Goal: Task Accomplishment & Management: Manage account settings

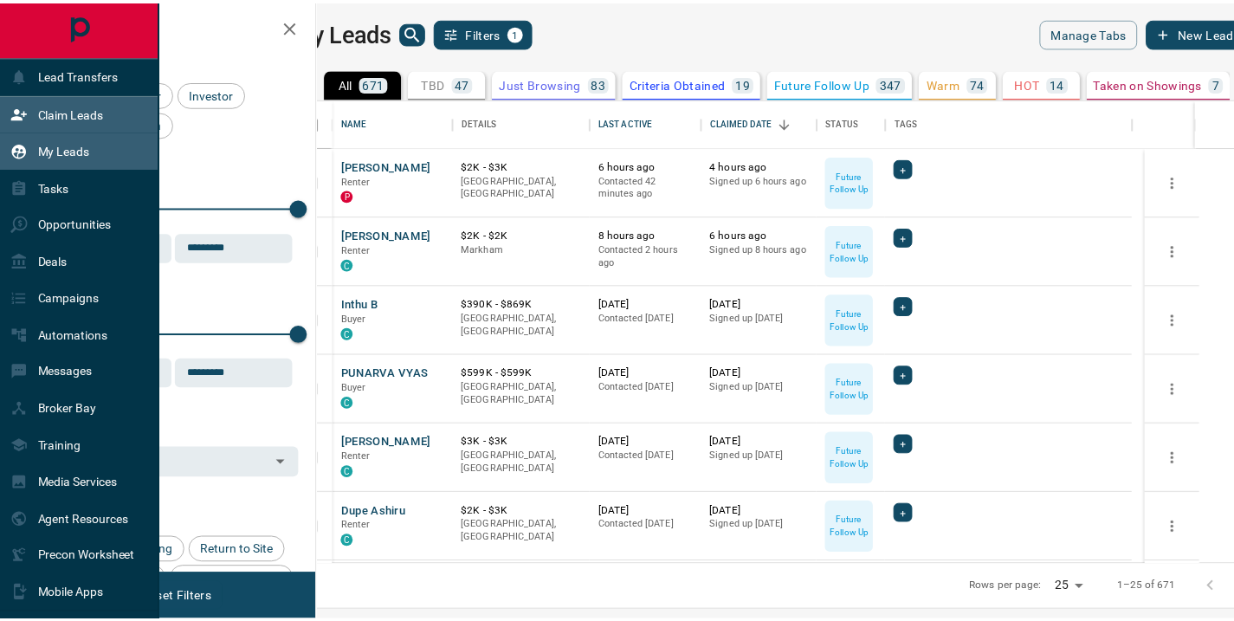
scroll to position [453, 907]
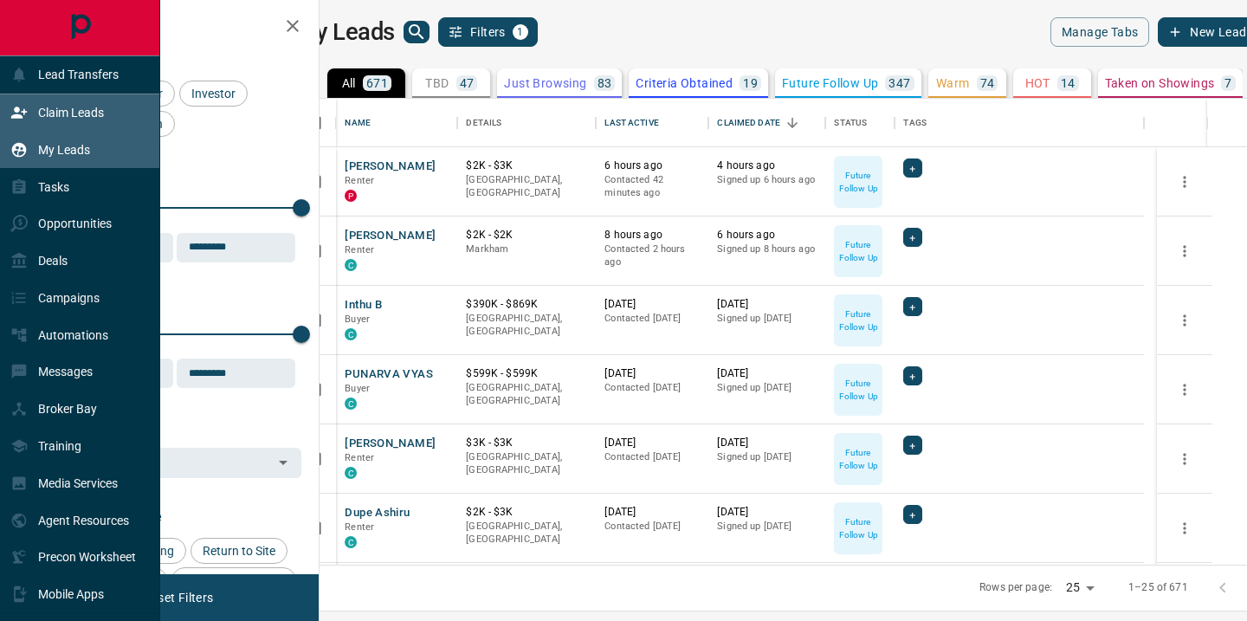
click at [41, 109] on p "Claim Leads" at bounding box center [71, 113] width 66 height 14
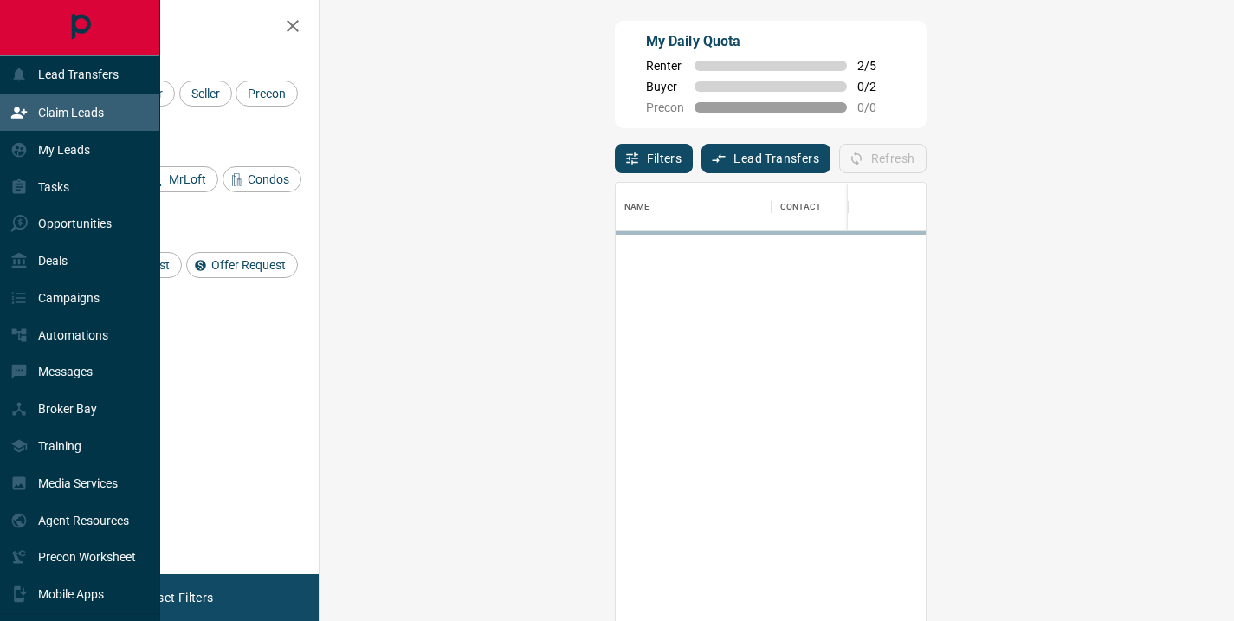
scroll to position [456, 864]
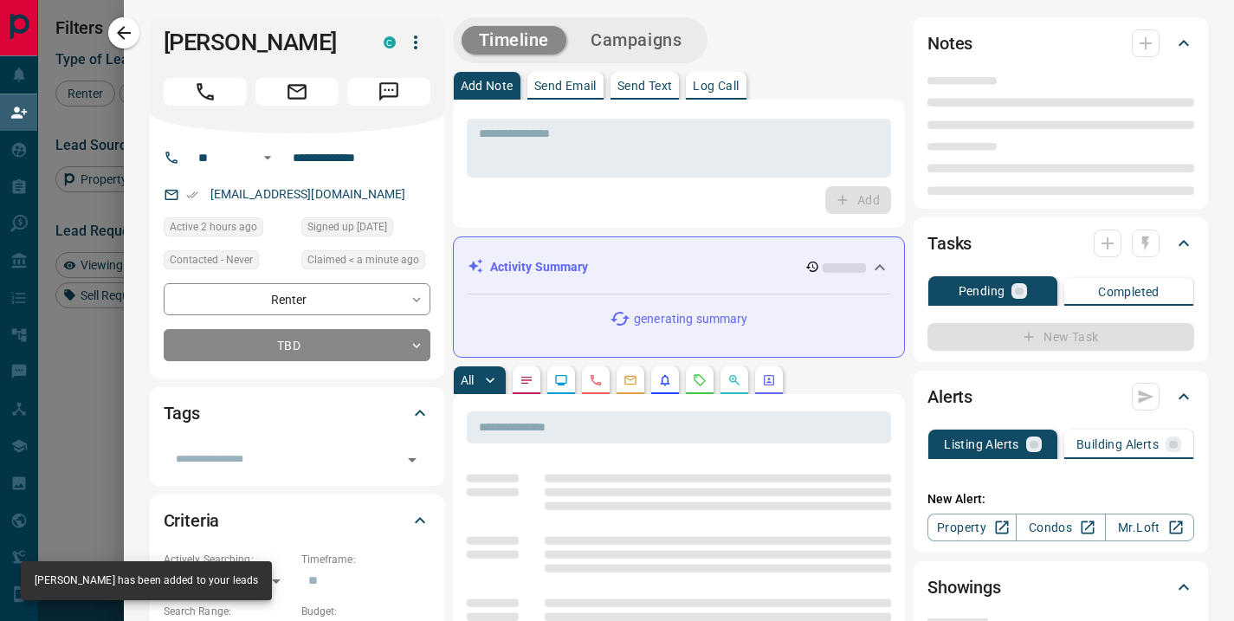
click at [362, 275] on div "Claimed < a minute ago" at bounding box center [365, 262] width 129 height 24
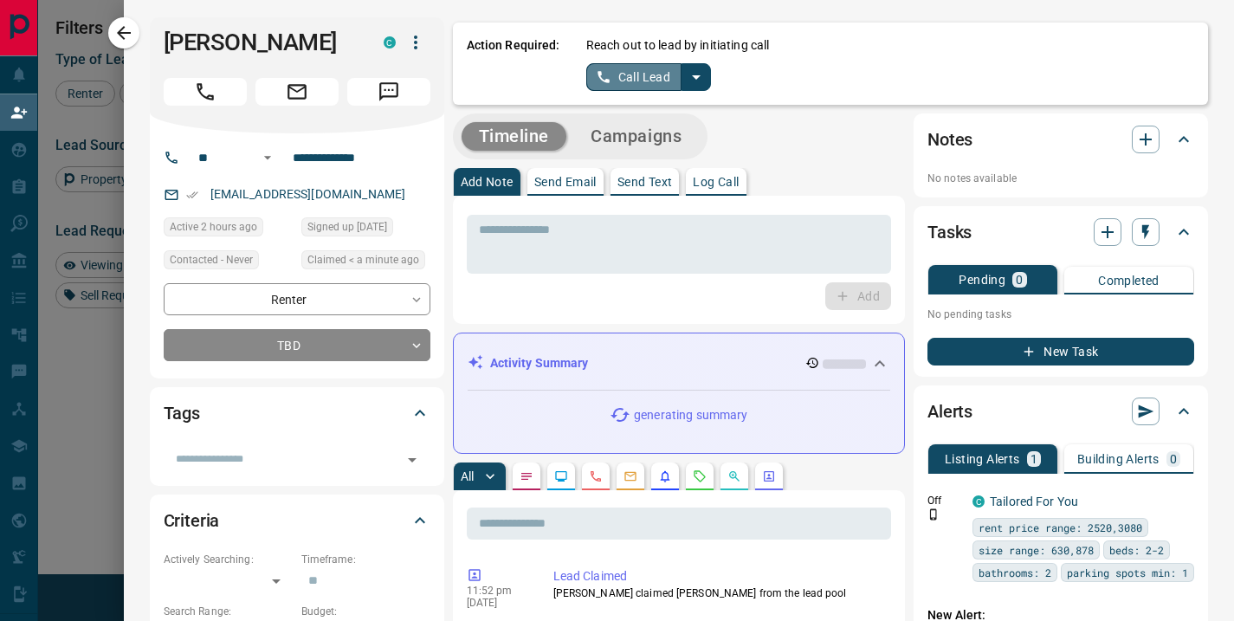
click at [646, 79] on button "Call Lead" at bounding box center [634, 77] width 96 height 28
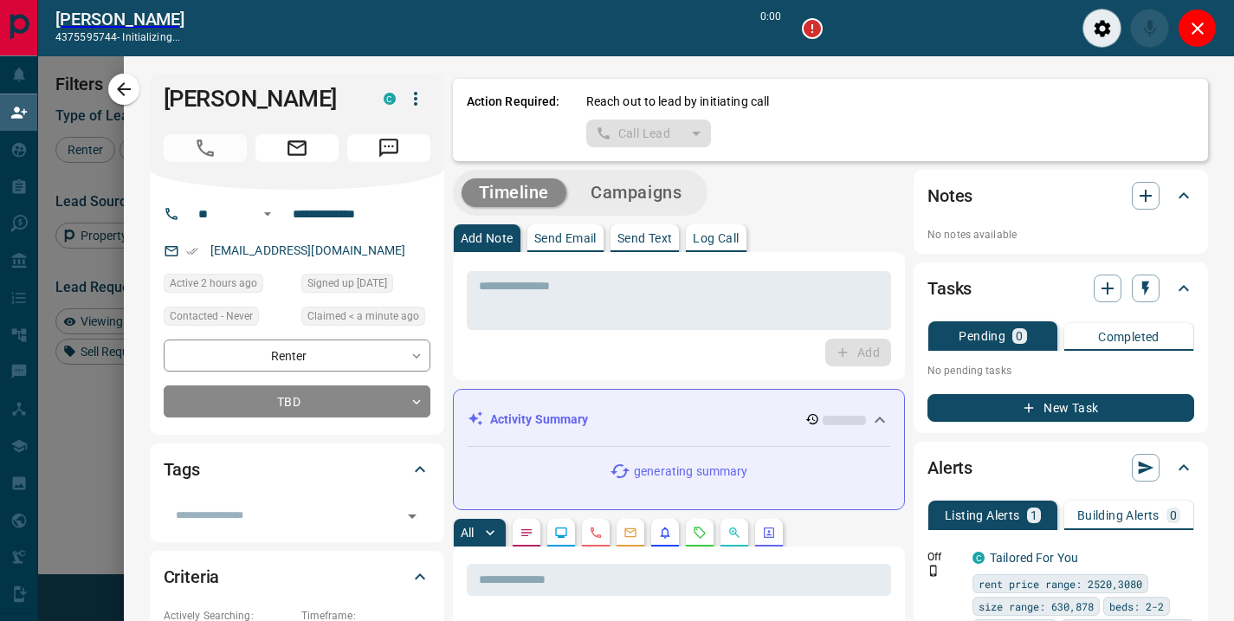
scroll to position [412, 864]
type input "*******"
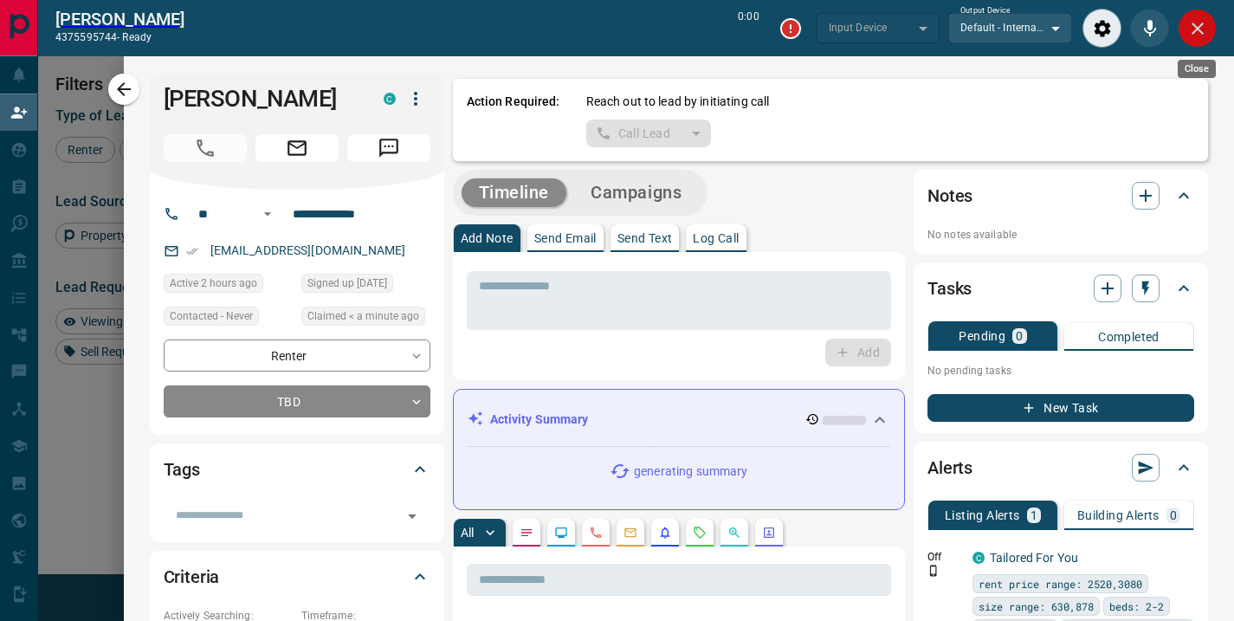
type input "*******"
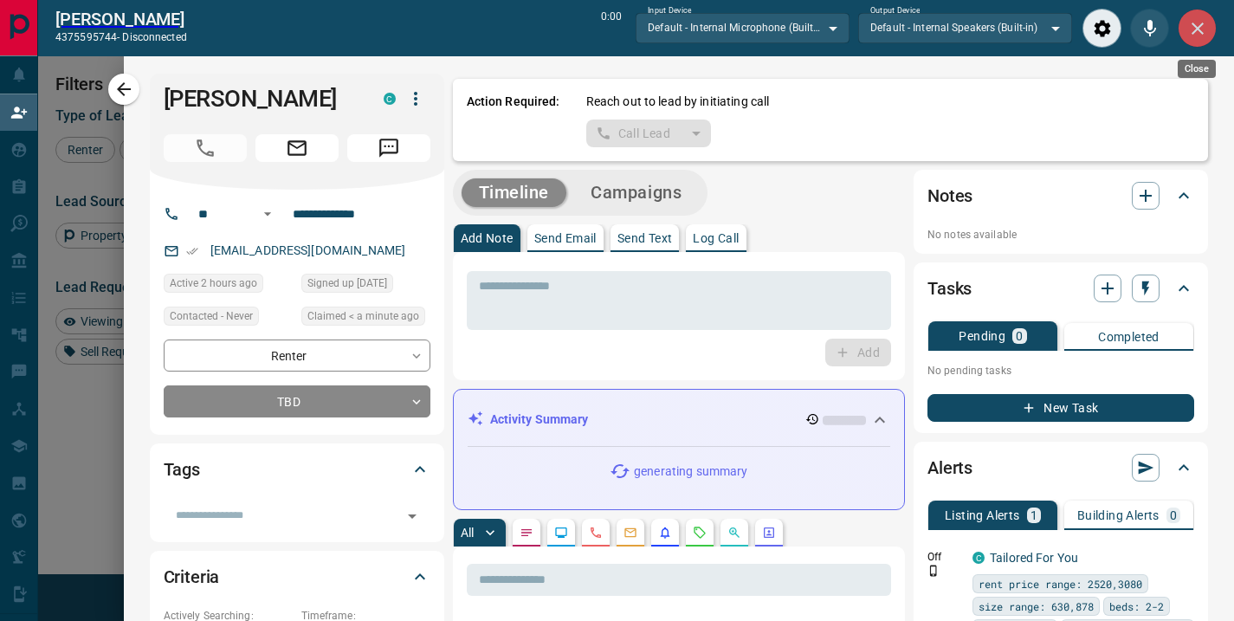
click at [1187, 29] on icon "Close" at bounding box center [1197, 28] width 21 height 21
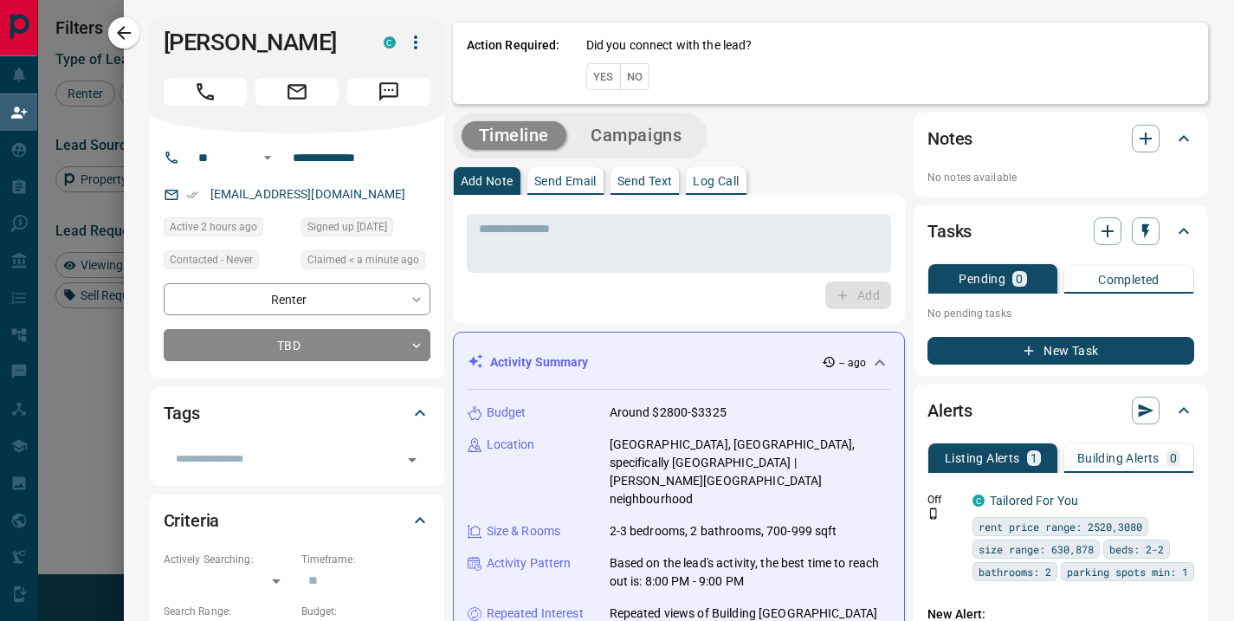
scroll to position [456, 864]
click at [620, 72] on button "No" at bounding box center [635, 76] width 30 height 27
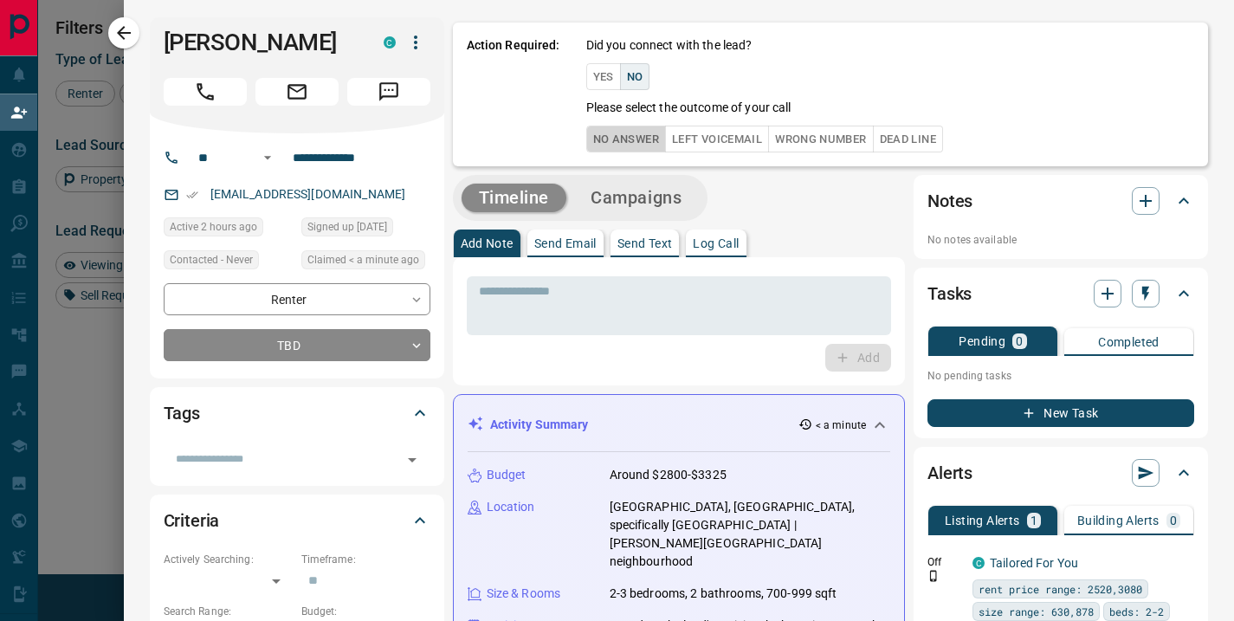
click at [586, 142] on button "No Answer" at bounding box center [626, 139] width 80 height 27
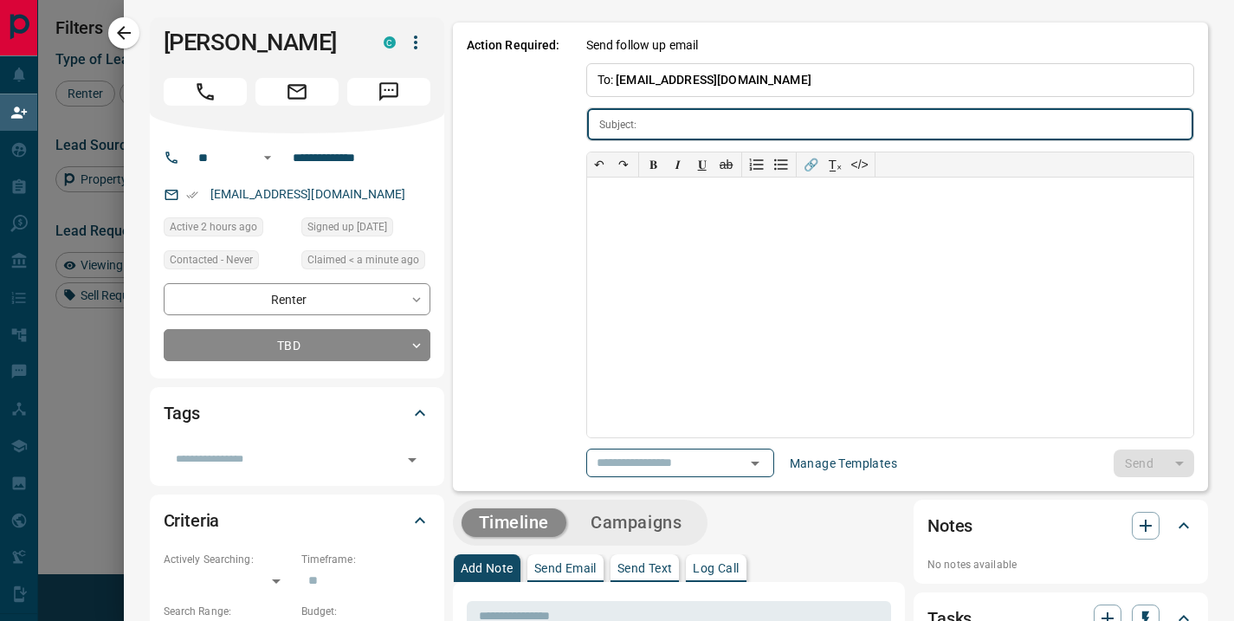
type input "**********"
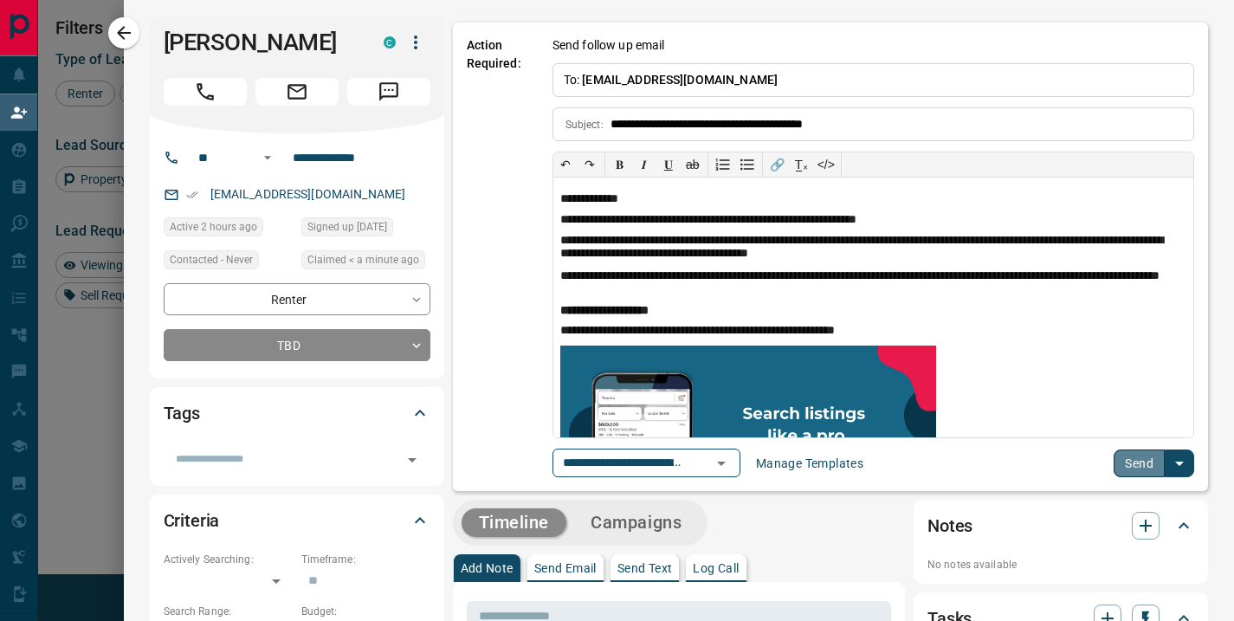
click at [1131, 464] on button "Send" at bounding box center [1139, 463] width 51 height 28
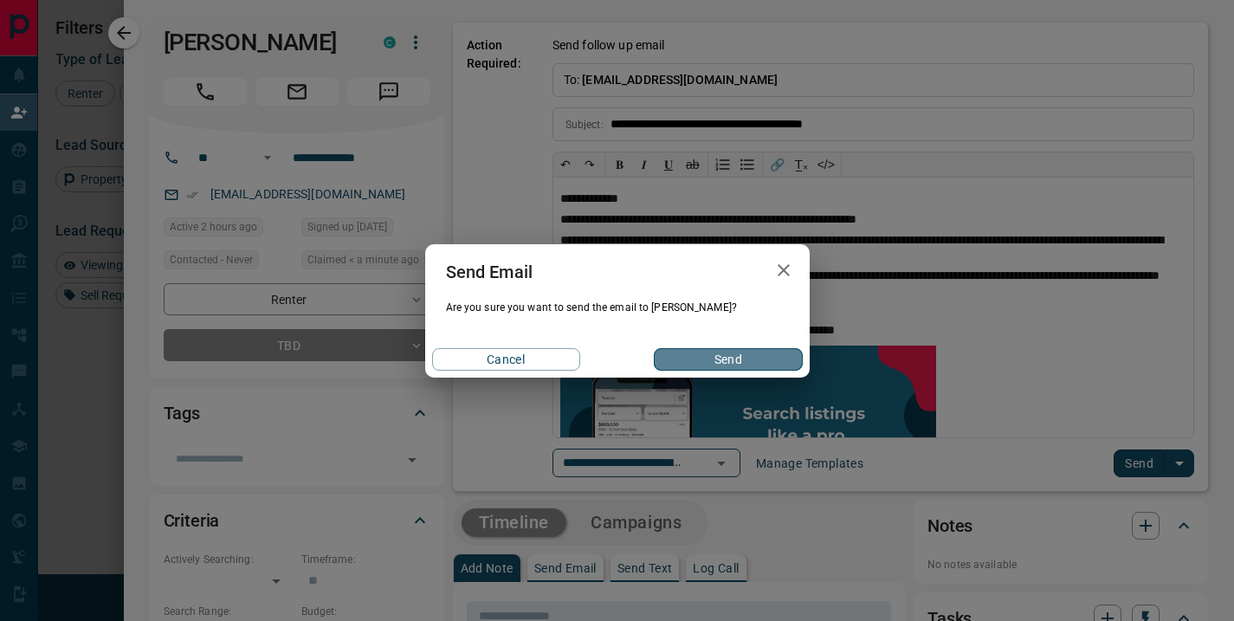
click at [722, 357] on button "Send" at bounding box center [728, 359] width 148 height 23
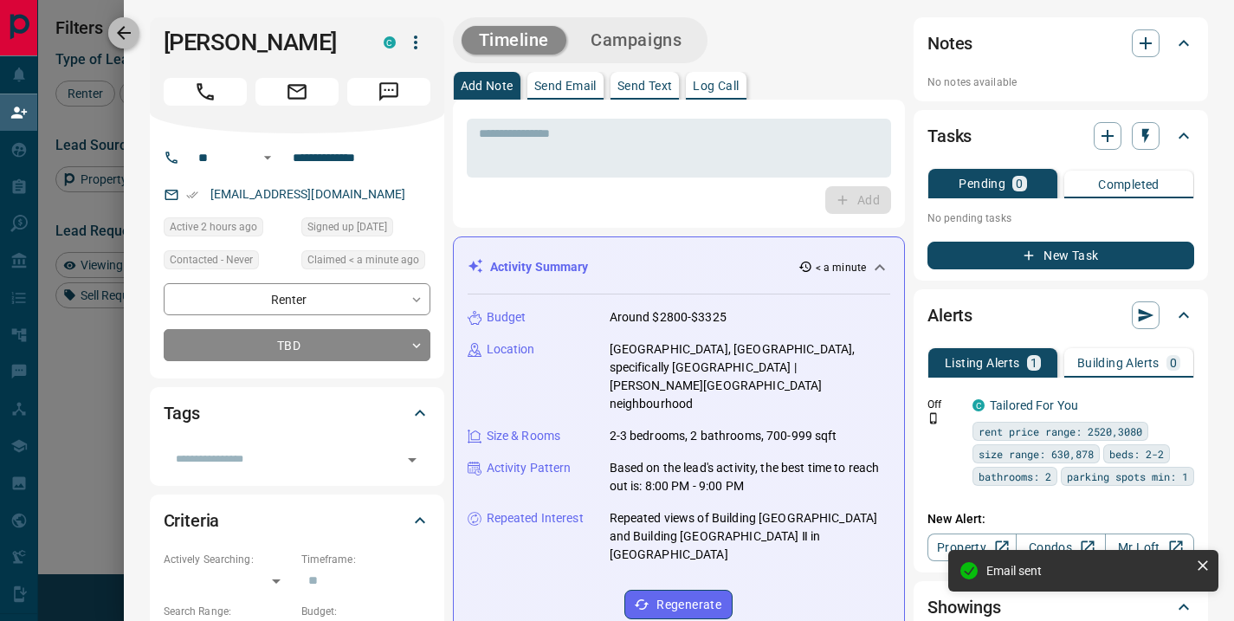
click at [113, 29] on button "button" at bounding box center [123, 32] width 31 height 31
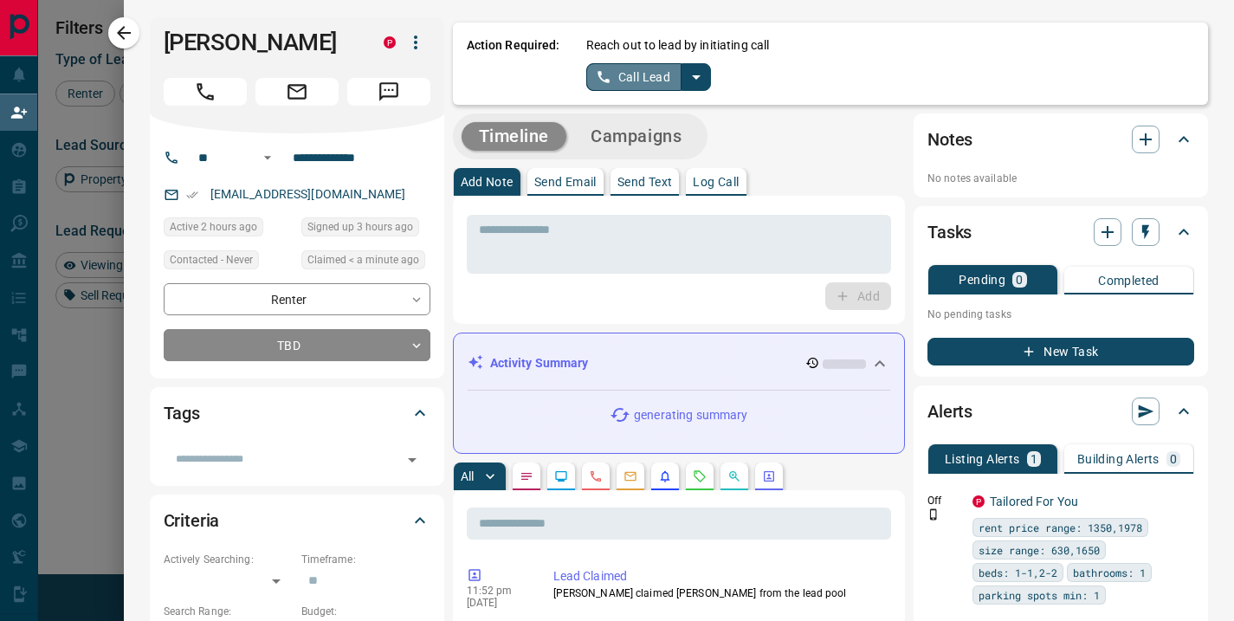
click at [635, 77] on button "Call Lead" at bounding box center [634, 77] width 96 height 28
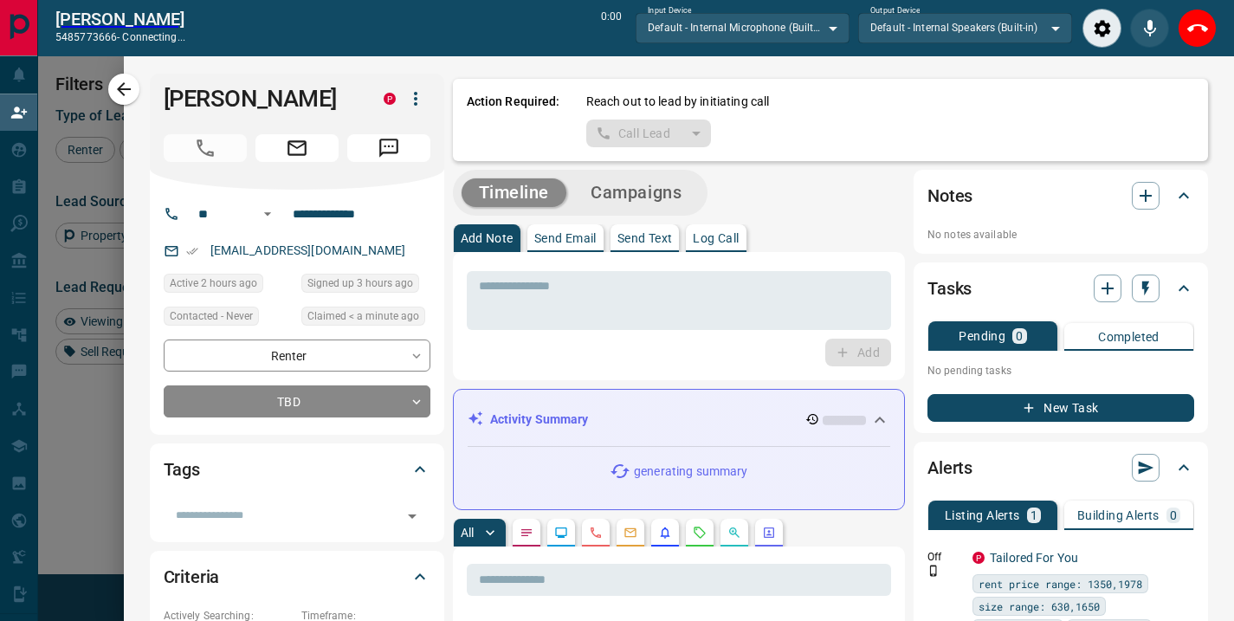
scroll to position [412, 864]
click at [1189, 28] on icon "Close" at bounding box center [1197, 28] width 21 height 21
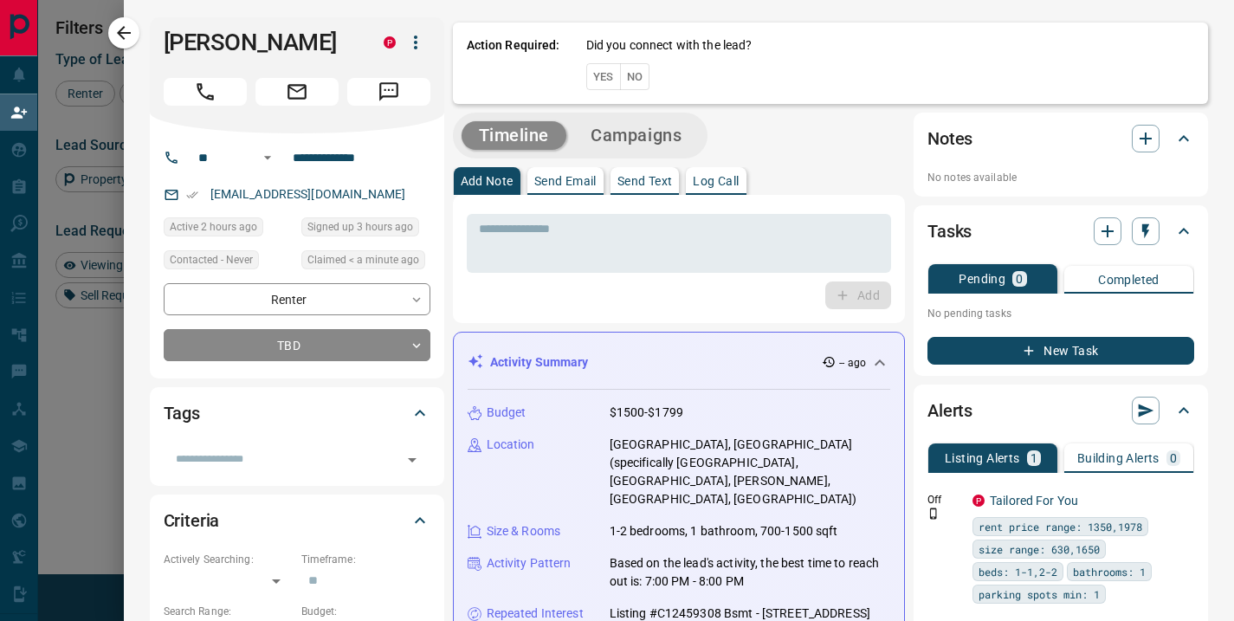
scroll to position [456, 864]
click at [637, 73] on button "No" at bounding box center [635, 76] width 30 height 27
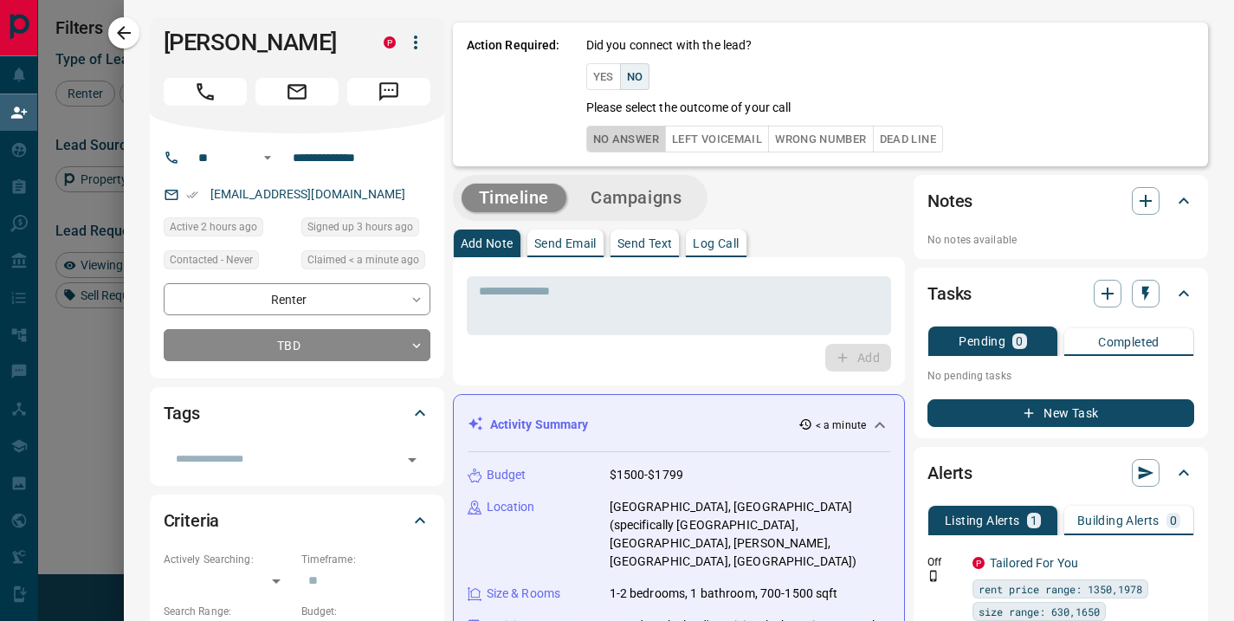
click at [621, 139] on button "No Answer" at bounding box center [626, 139] width 80 height 27
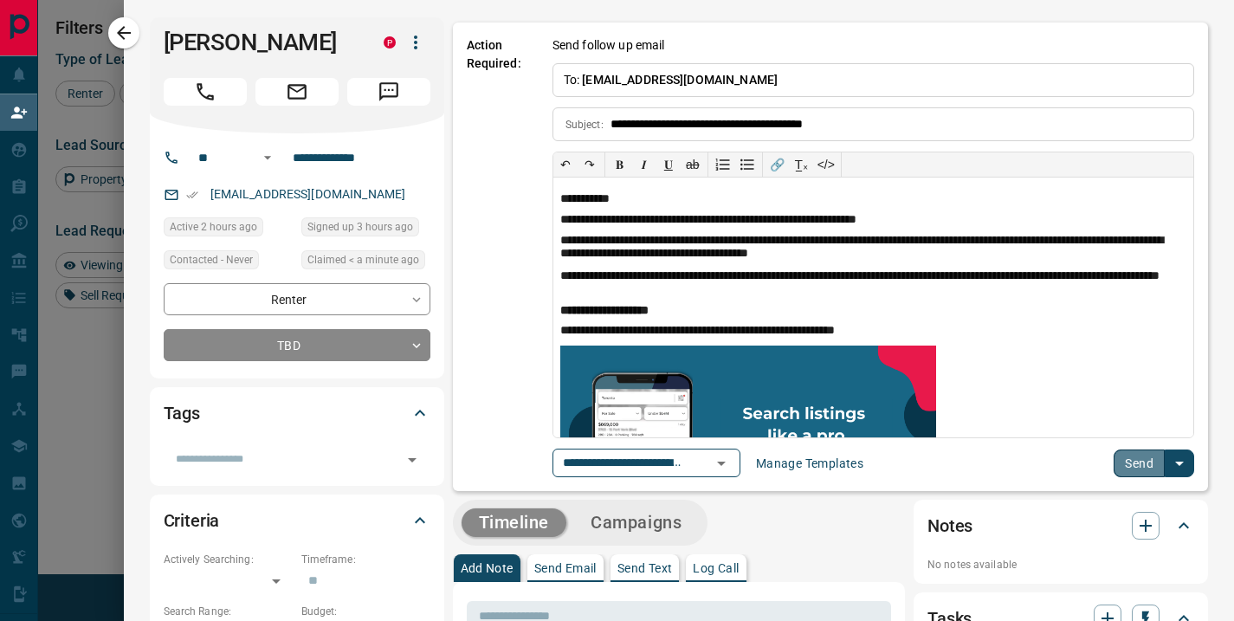
click at [1123, 464] on button "Send" at bounding box center [1139, 463] width 51 height 28
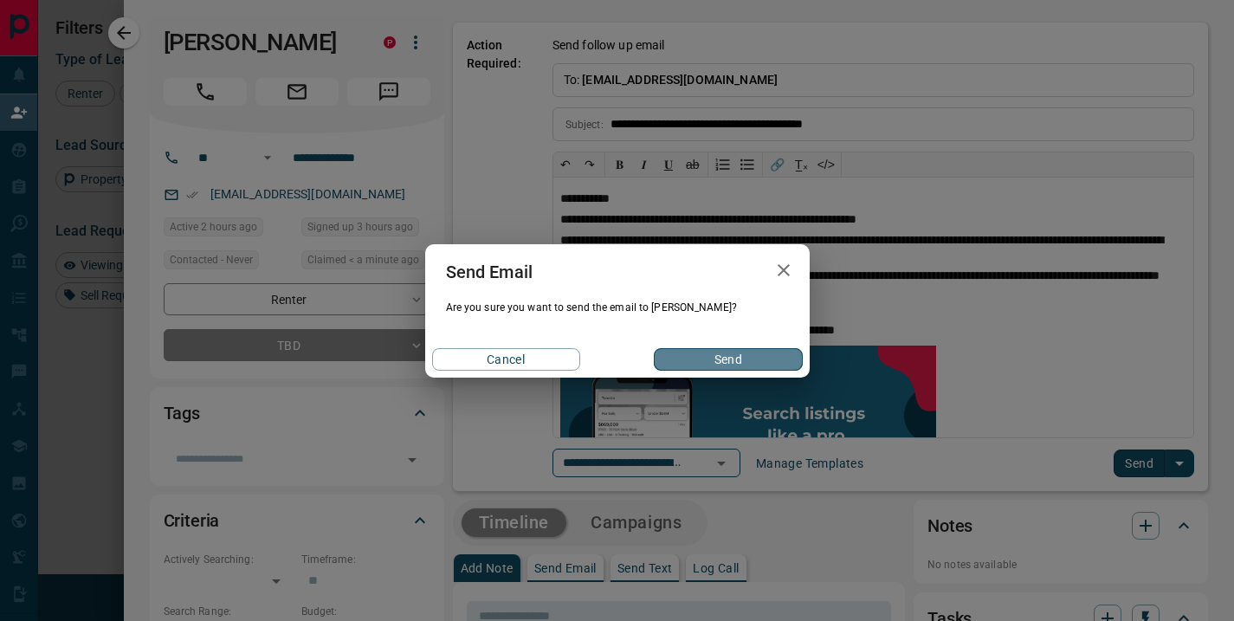
click at [760, 357] on button "Send" at bounding box center [728, 359] width 148 height 23
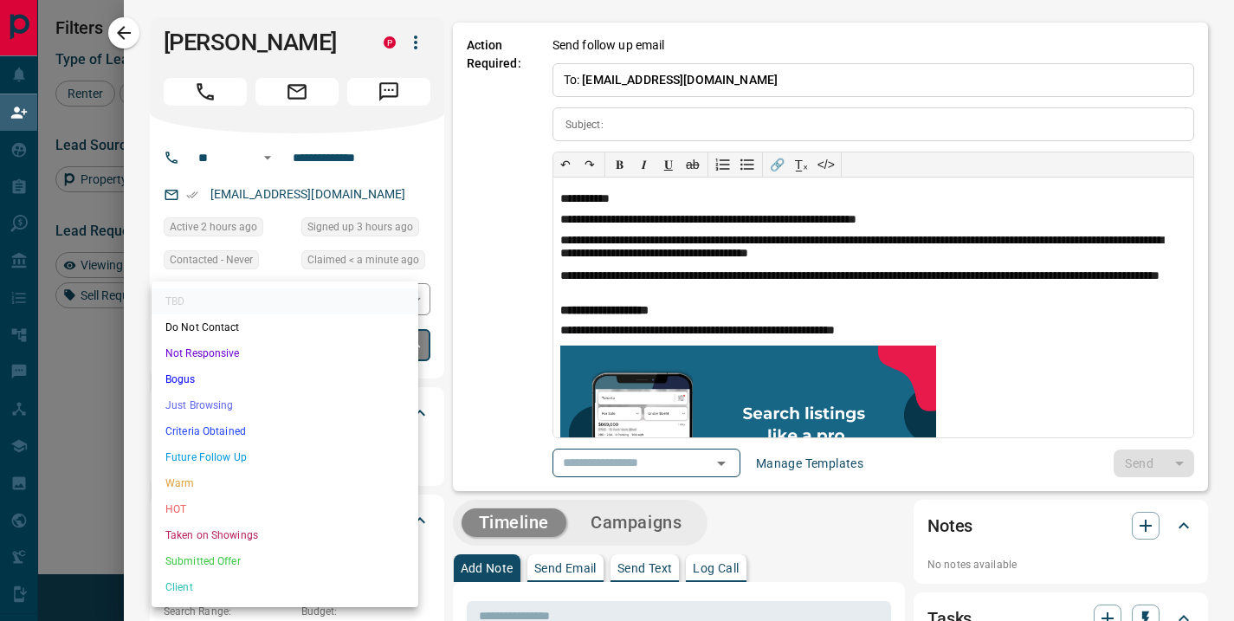
click at [320, 335] on body "Lead Transfers Claim Leads My Leads Tasks Opportunities Deals Campaigns Automat…" at bounding box center [617, 266] width 1234 height 532
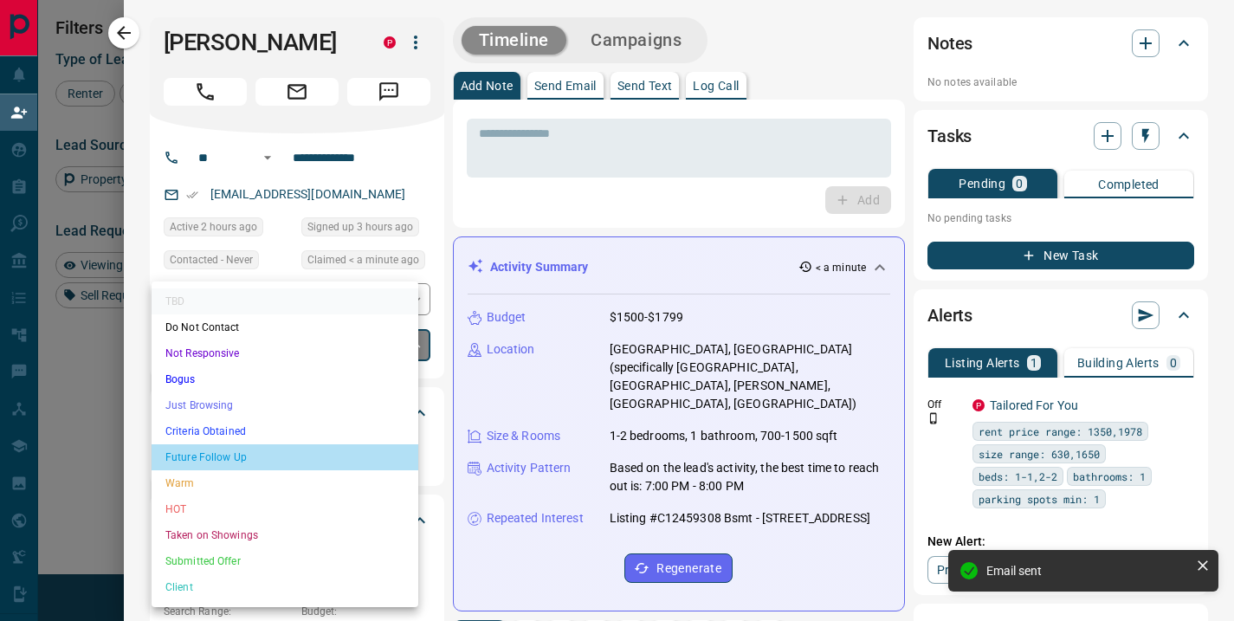
click at [248, 453] on li "Future Follow Up" at bounding box center [285, 457] width 267 height 26
type input "*"
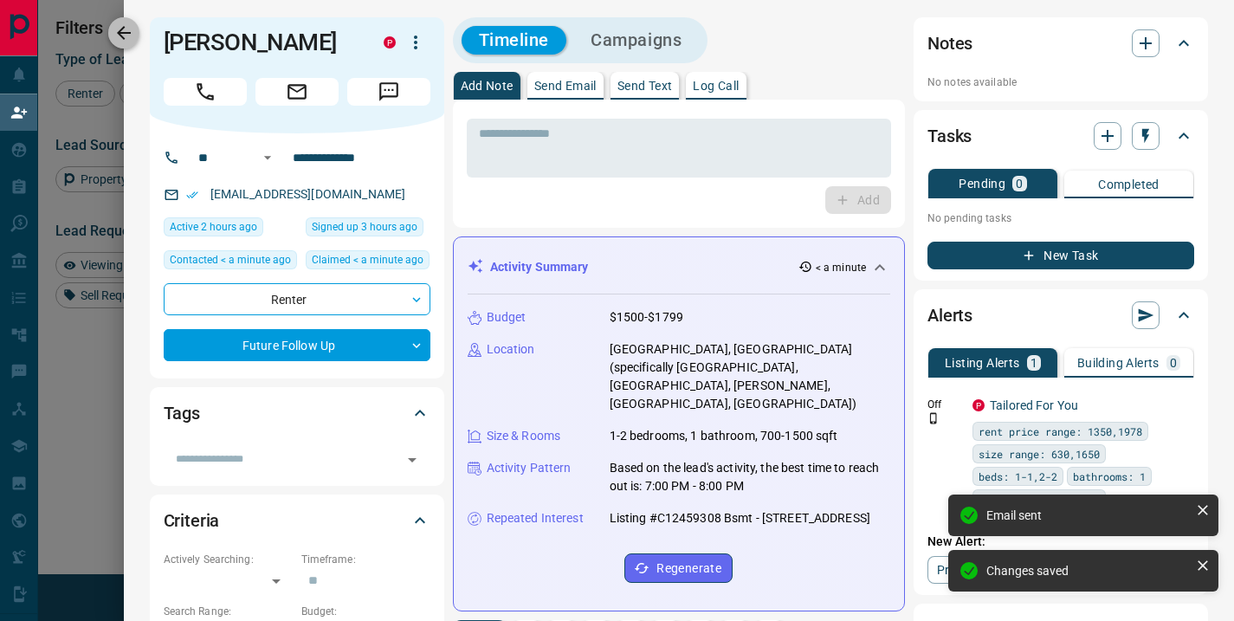
click at [120, 30] on icon "button" at bounding box center [124, 33] width 14 height 14
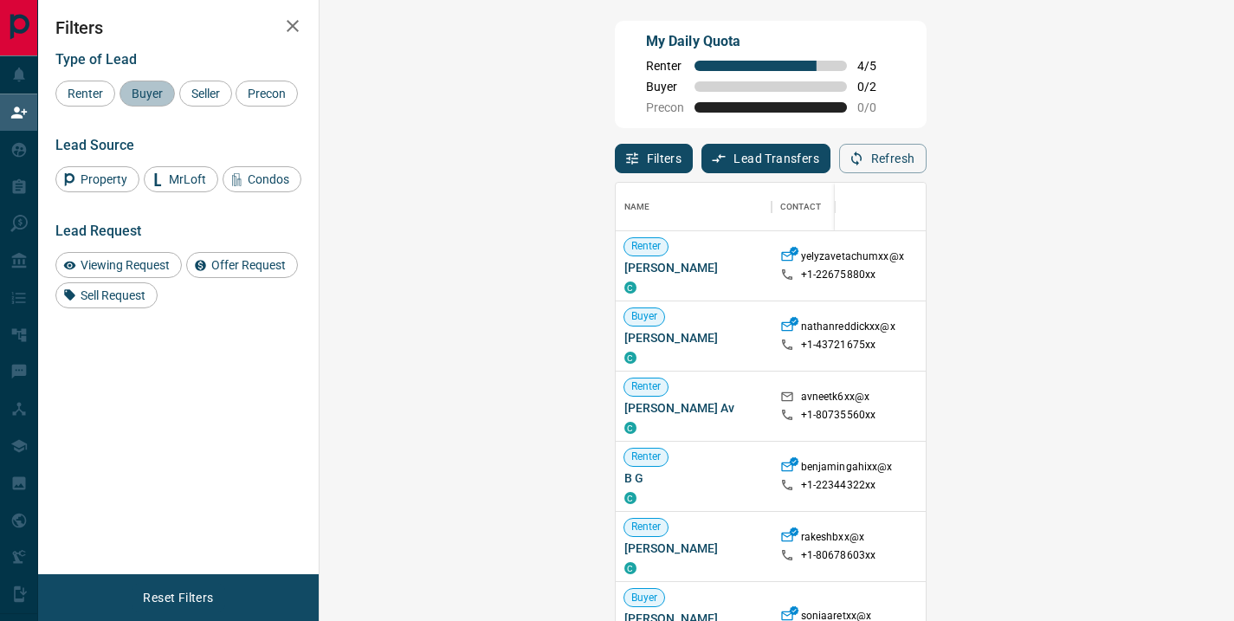
click at [142, 94] on span "Buyer" at bounding box center [147, 94] width 43 height 14
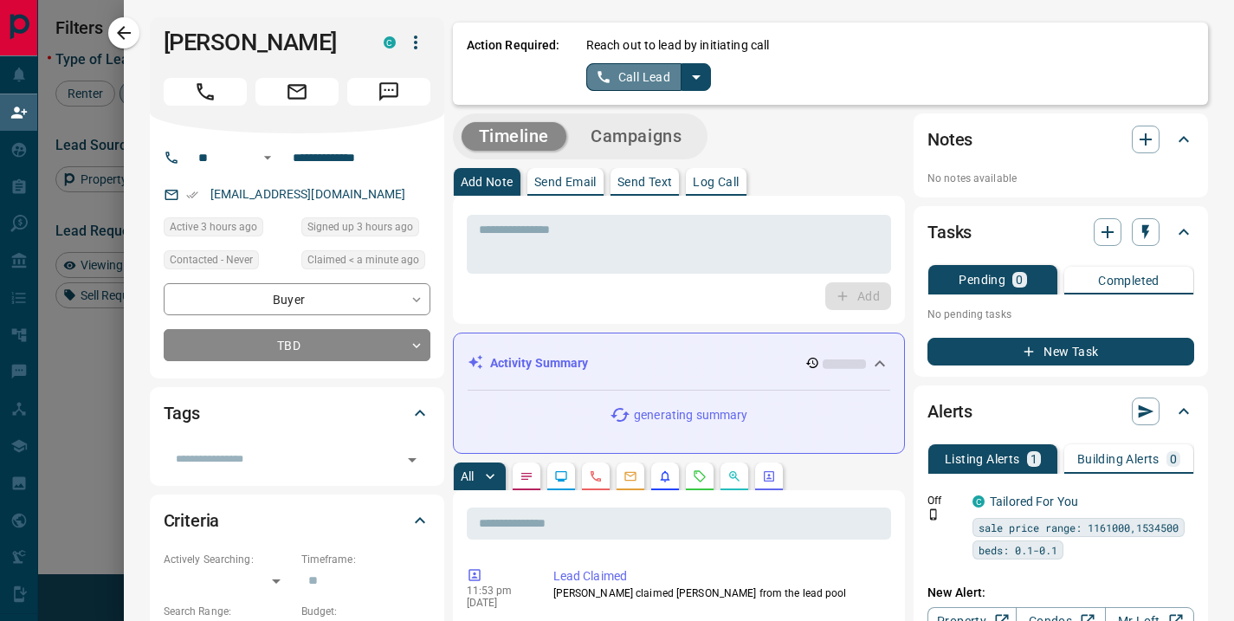
click at [665, 71] on button "Call Lead" at bounding box center [634, 77] width 96 height 28
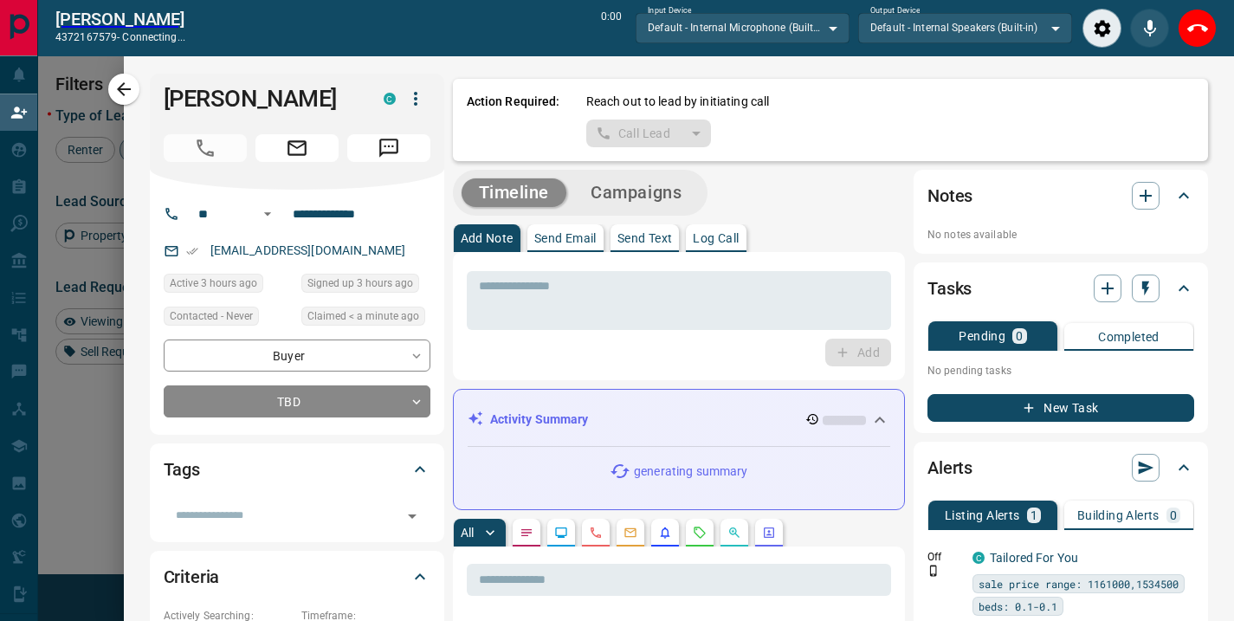
scroll to position [412, 864]
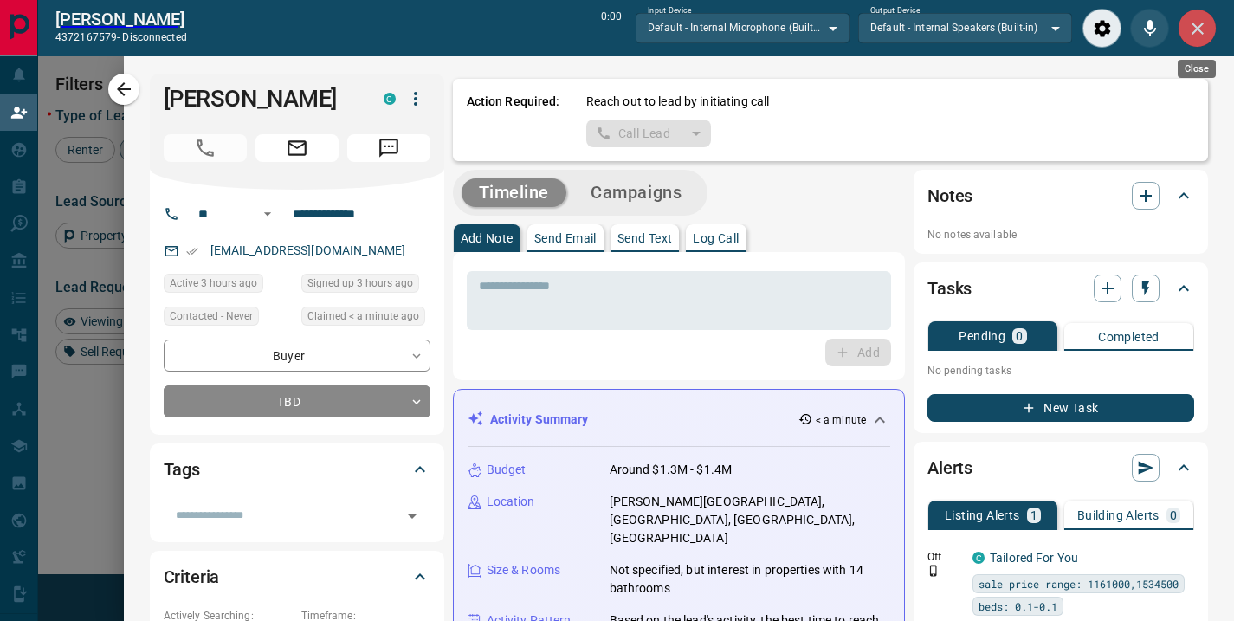
click at [1197, 22] on icon "Close" at bounding box center [1197, 28] width 21 height 21
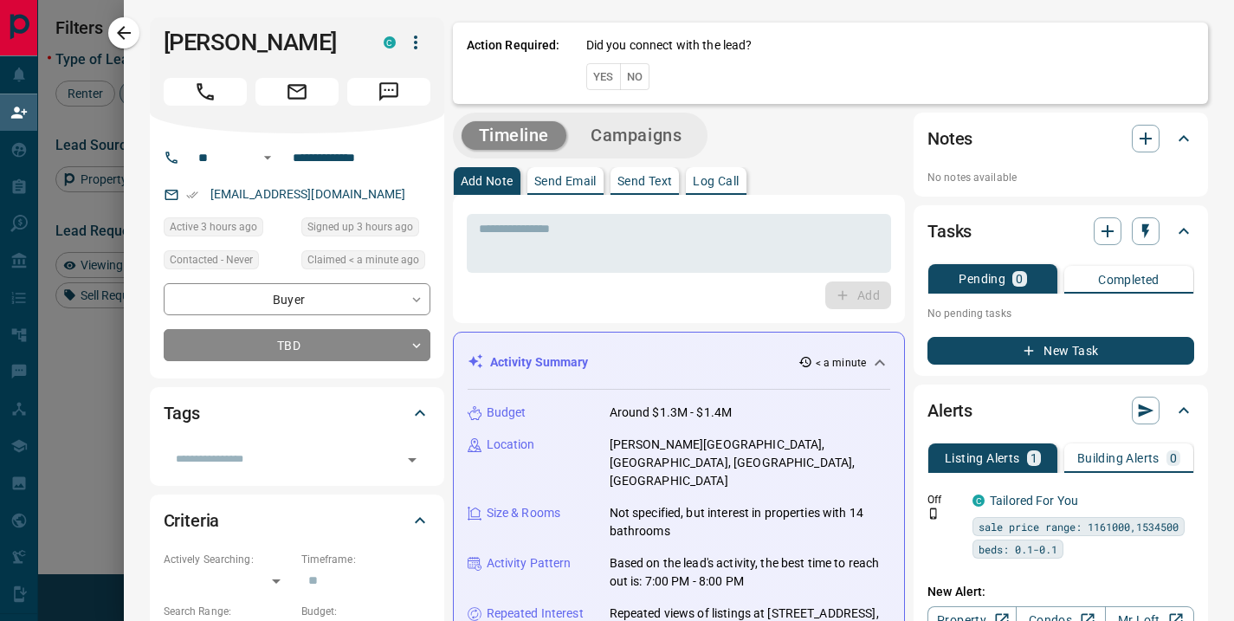
scroll to position [456, 864]
click at [628, 75] on button "No" at bounding box center [635, 76] width 30 height 27
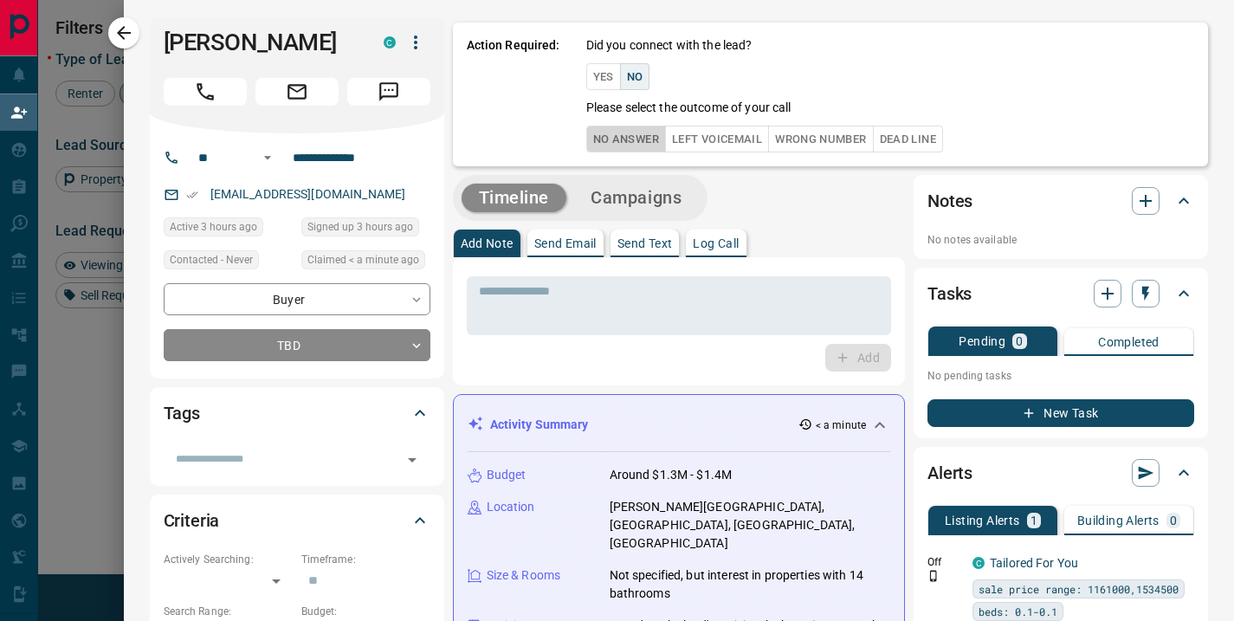
click at [618, 134] on button "No Answer" at bounding box center [626, 139] width 80 height 27
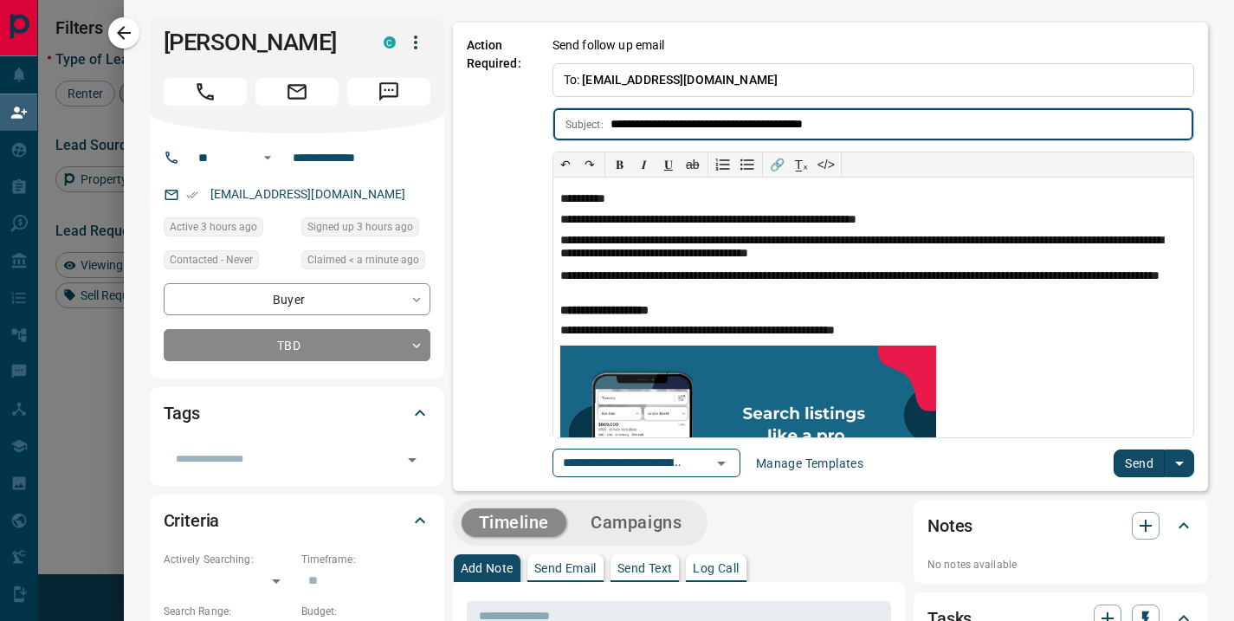
click at [1121, 462] on button "Send" at bounding box center [1139, 463] width 51 height 28
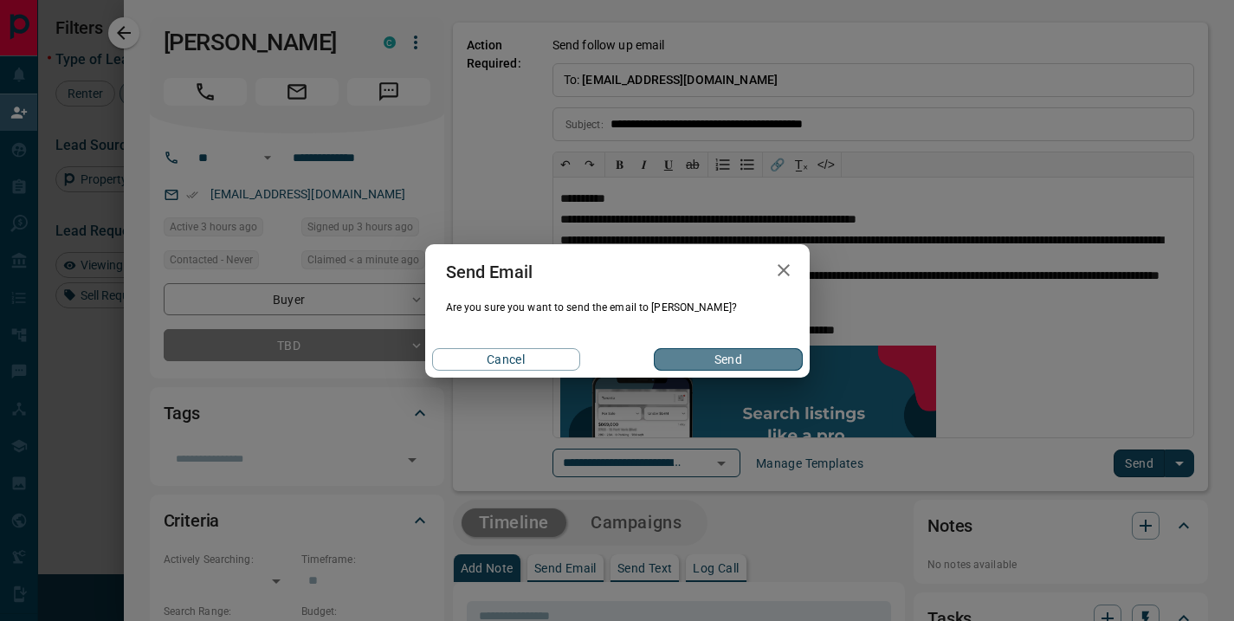
click at [755, 367] on button "Send" at bounding box center [728, 359] width 148 height 23
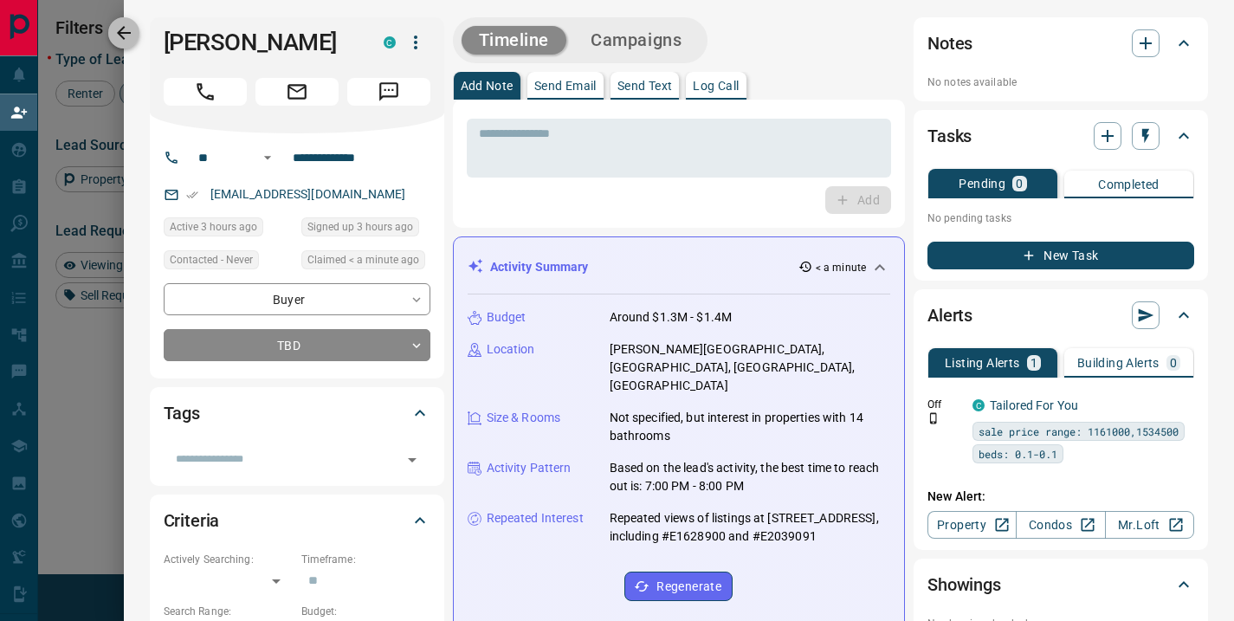
click at [124, 36] on icon "button" at bounding box center [123, 33] width 21 height 21
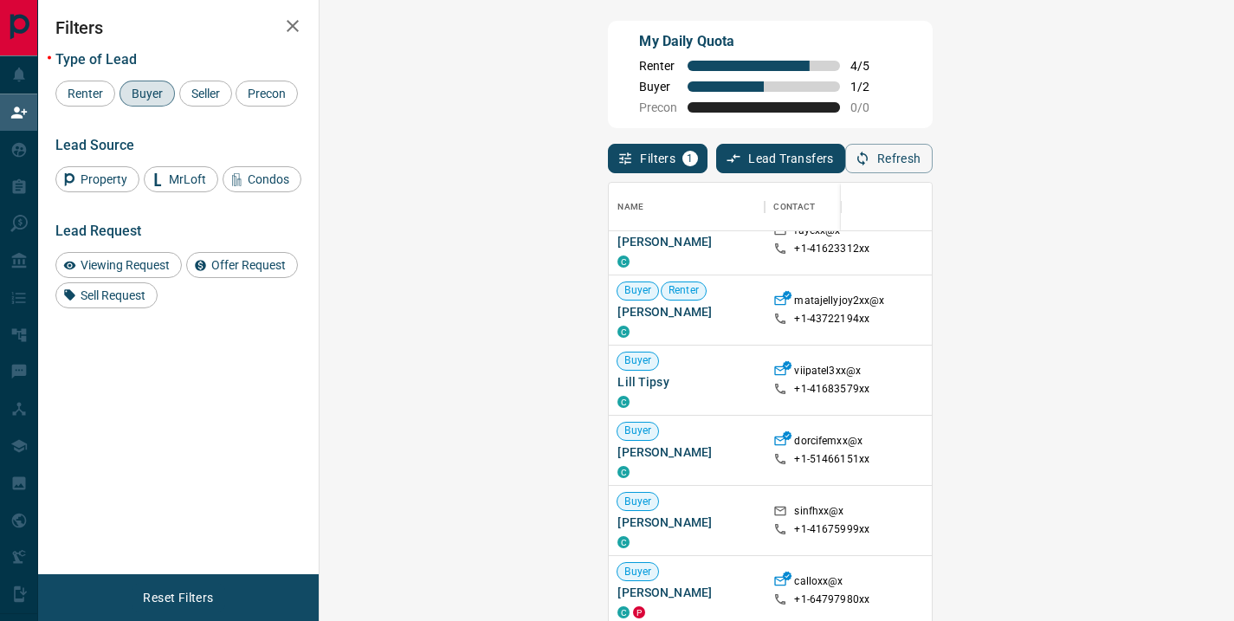
scroll to position [132, 0]
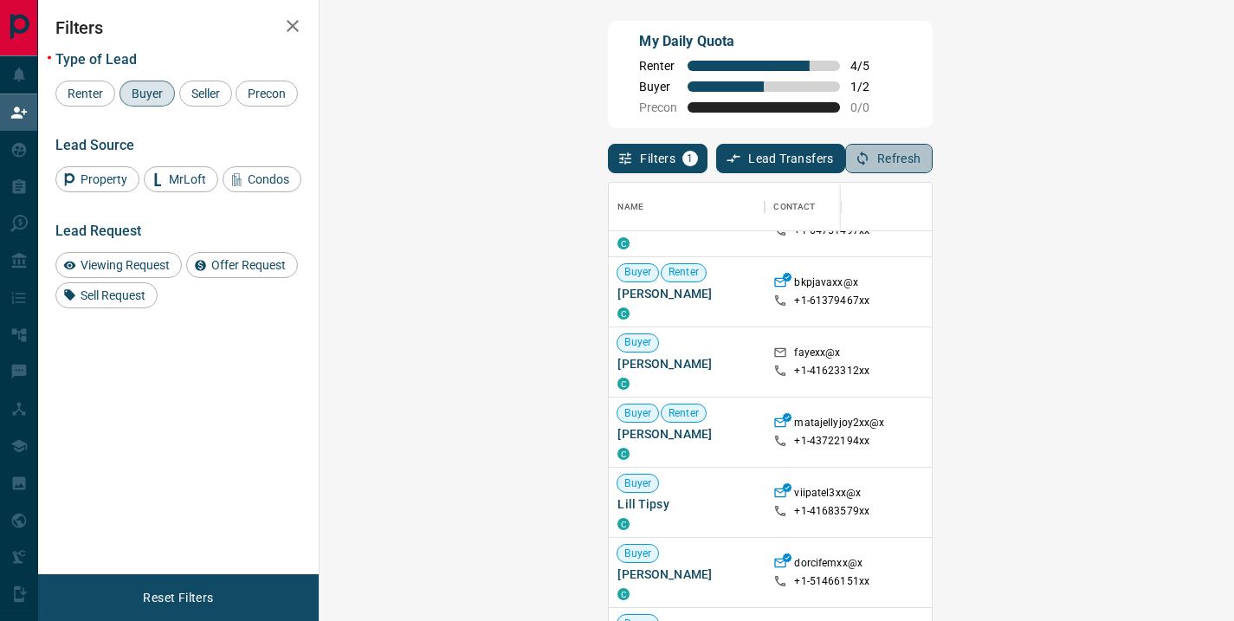
click at [933, 159] on button "Refresh" at bounding box center [888, 158] width 87 height 29
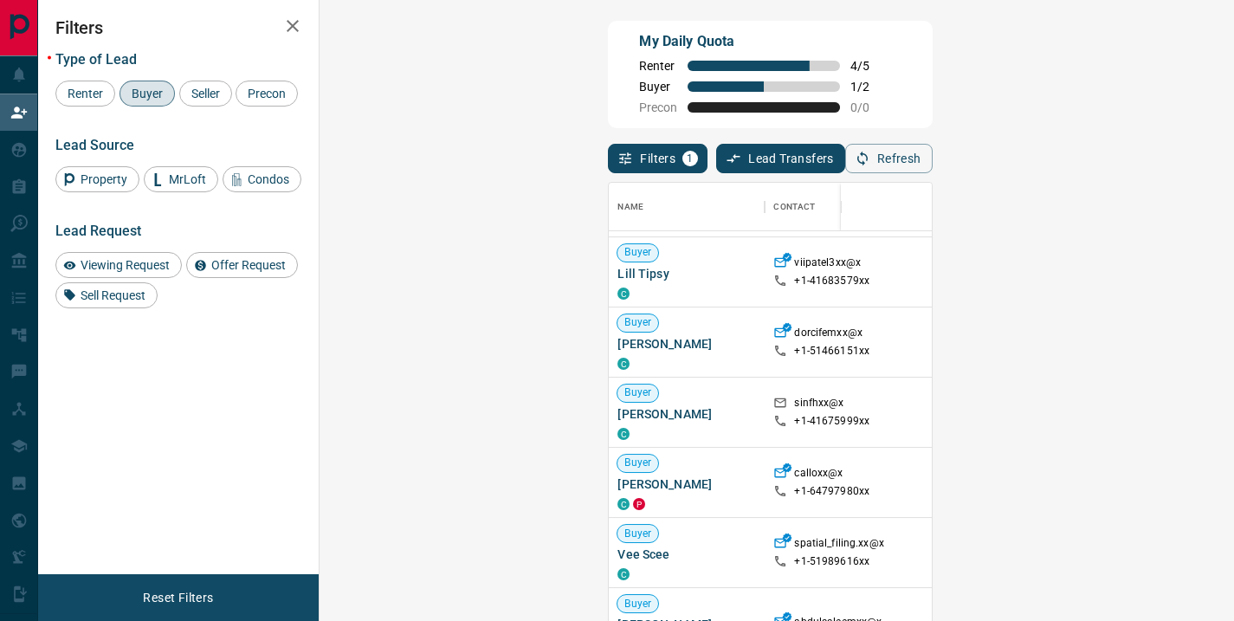
scroll to position [292, 0]
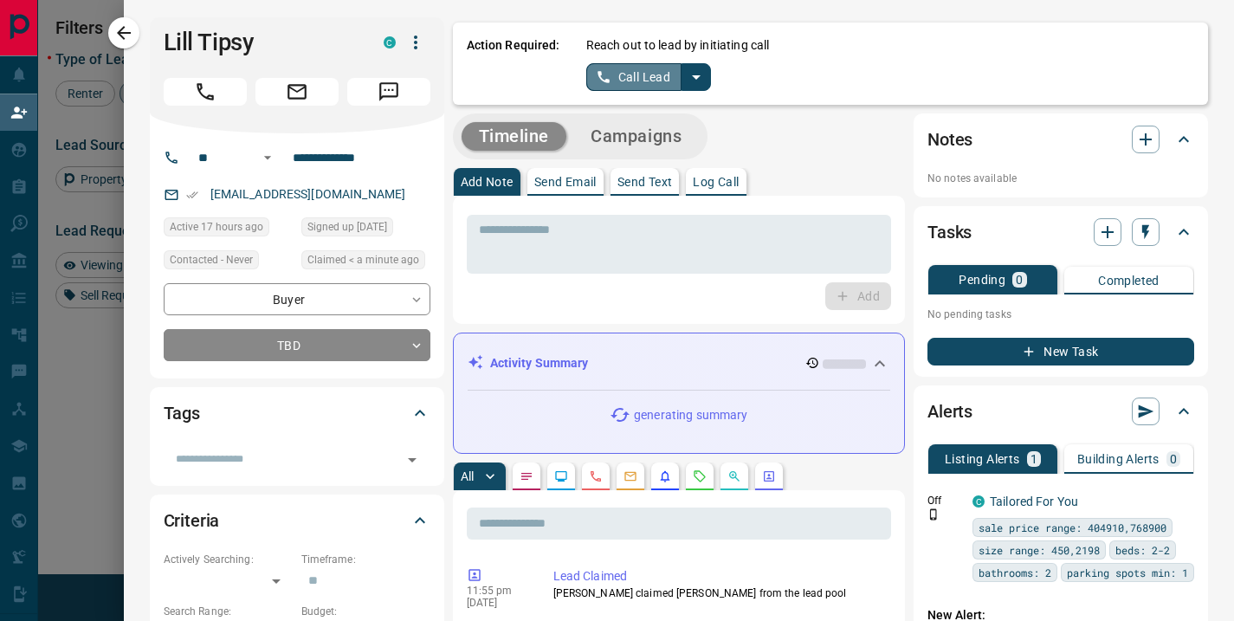
click at [630, 69] on button "Call Lead" at bounding box center [634, 77] width 96 height 28
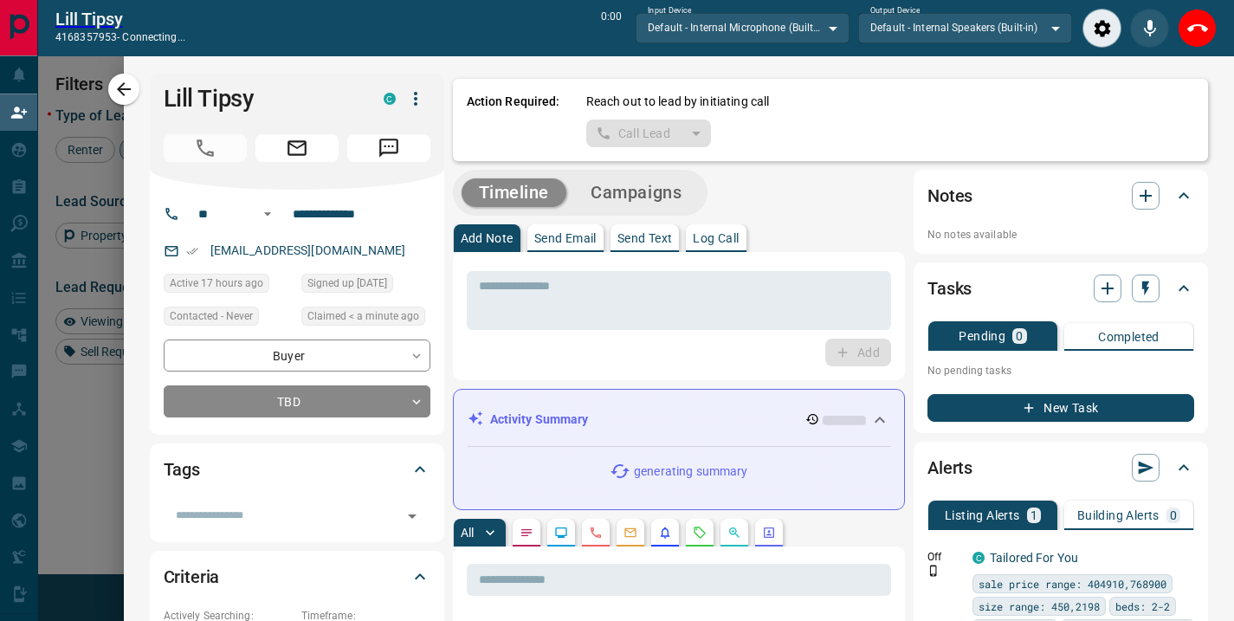
scroll to position [412, 864]
click at [1198, 27] on icon "Close" at bounding box center [1198, 29] width 12 height 12
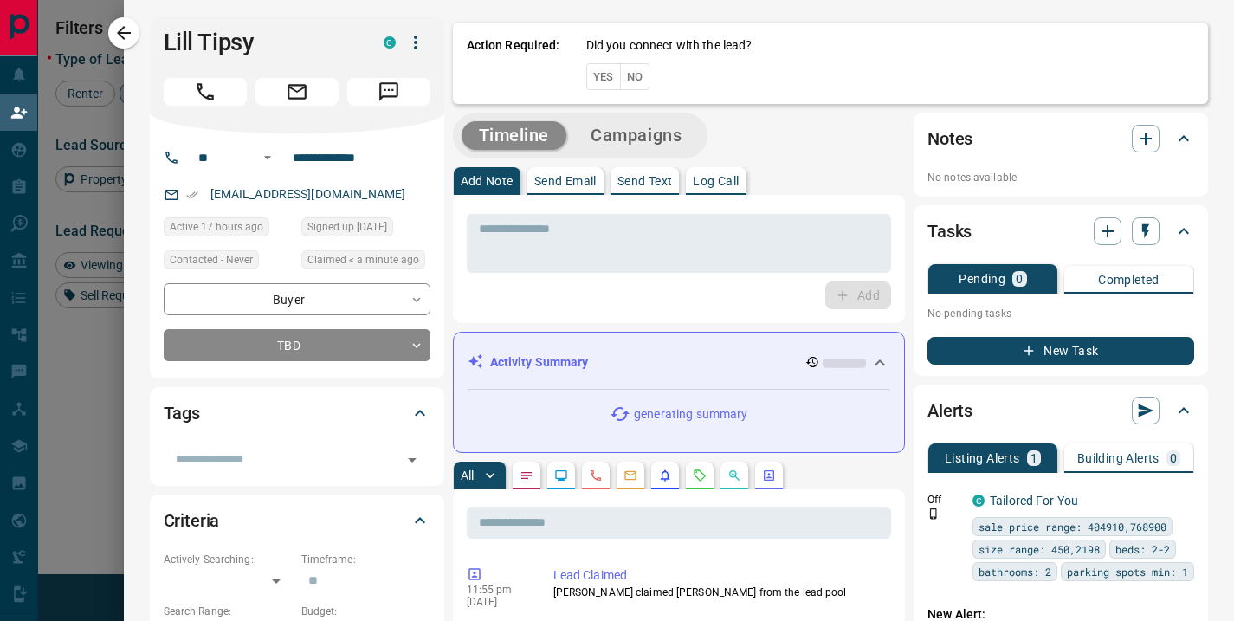
scroll to position [456, 864]
click at [626, 78] on button "No" at bounding box center [635, 76] width 30 height 27
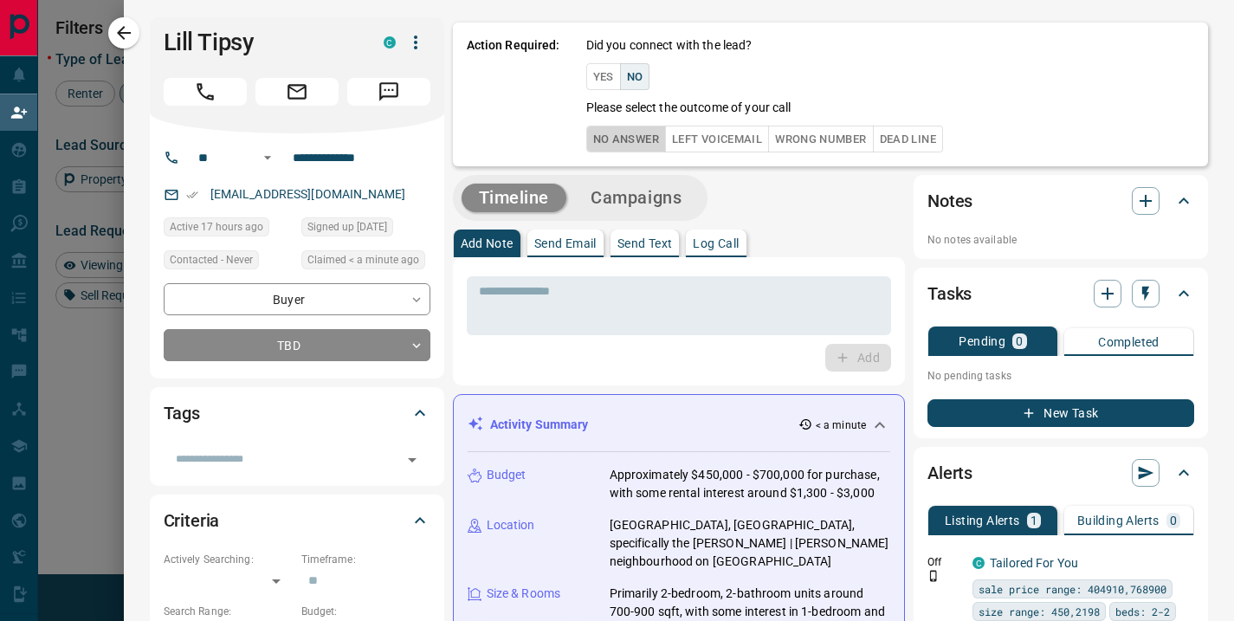
click at [599, 145] on button "No Answer" at bounding box center [626, 139] width 80 height 27
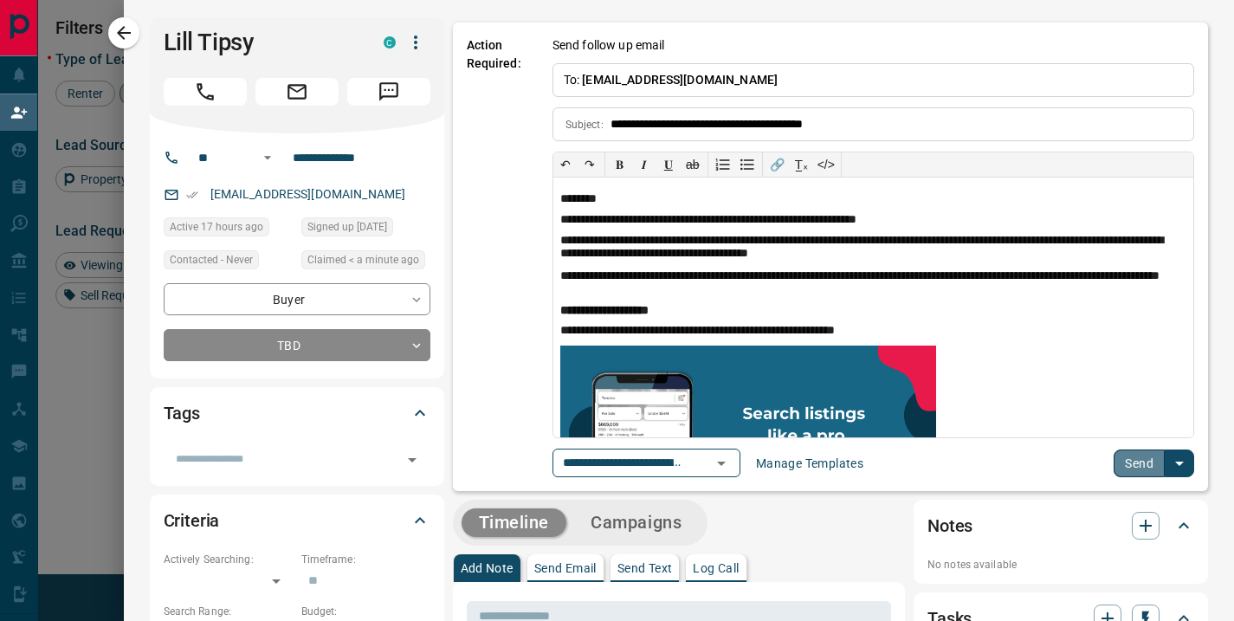
click at [1125, 463] on button "Send" at bounding box center [1139, 463] width 51 height 28
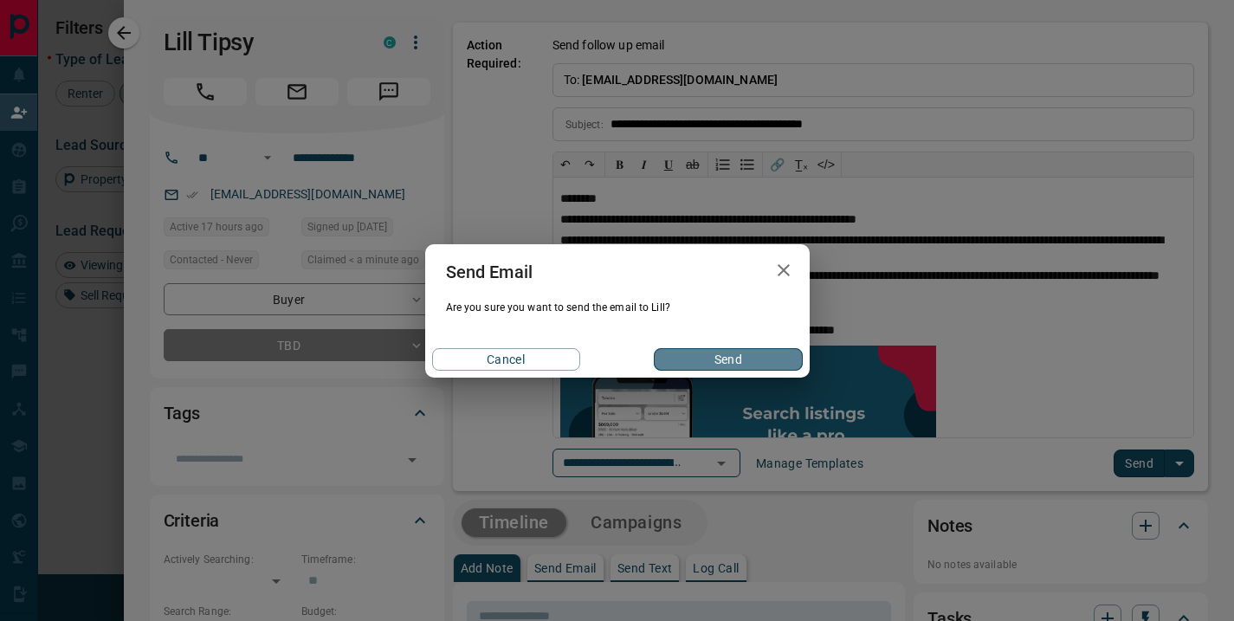
click at [711, 360] on button "Send" at bounding box center [728, 359] width 148 height 23
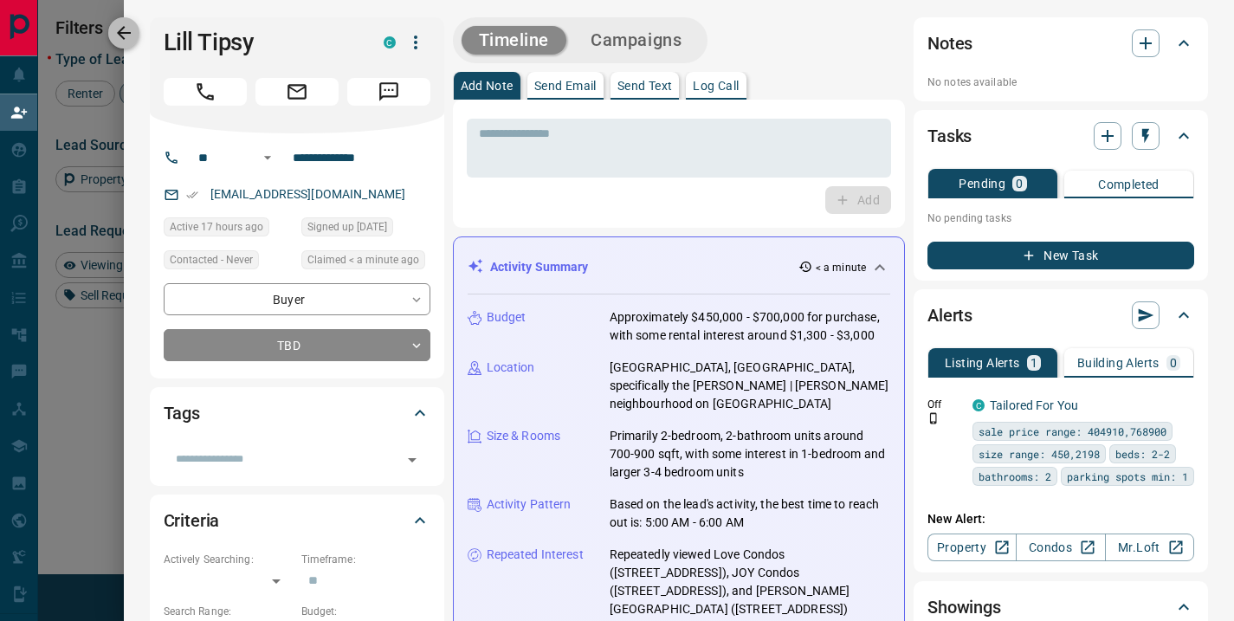
click at [121, 32] on icon "button" at bounding box center [124, 33] width 14 height 14
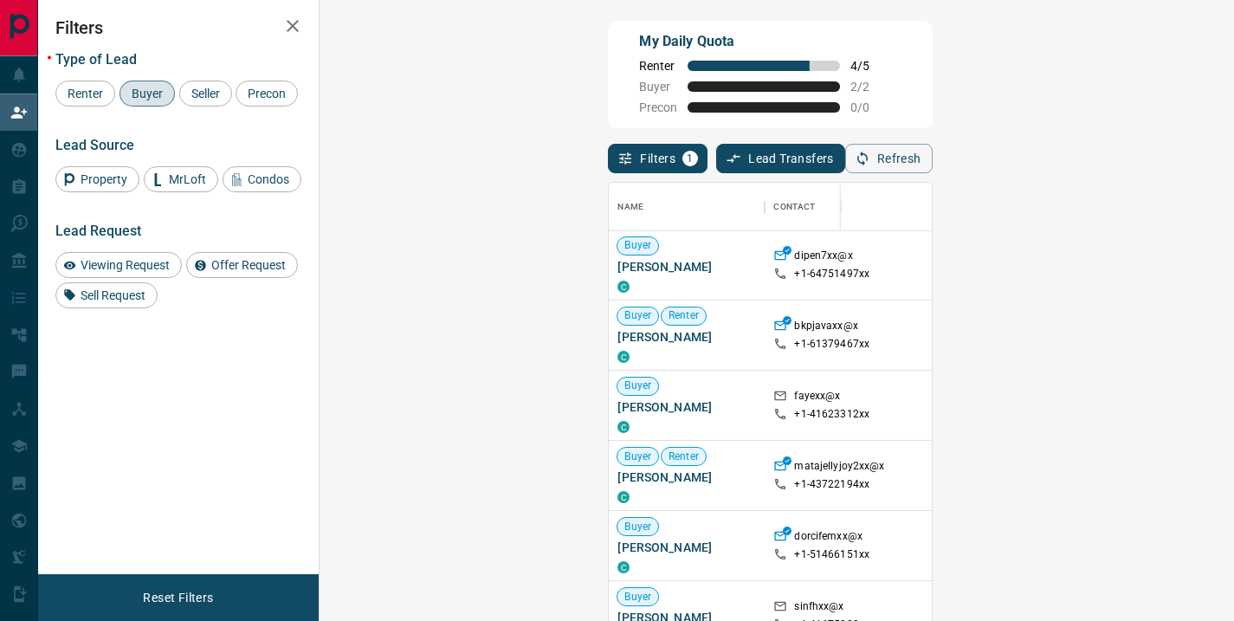
scroll to position [96, 0]
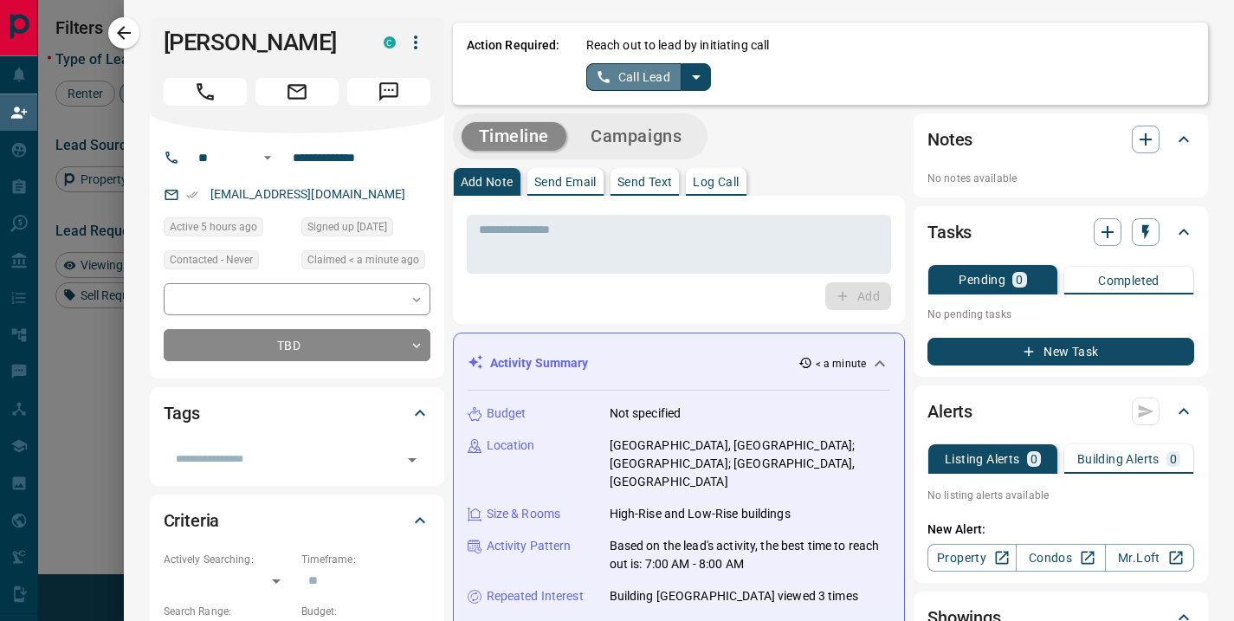
click at [647, 75] on button "Call Lead" at bounding box center [634, 77] width 96 height 28
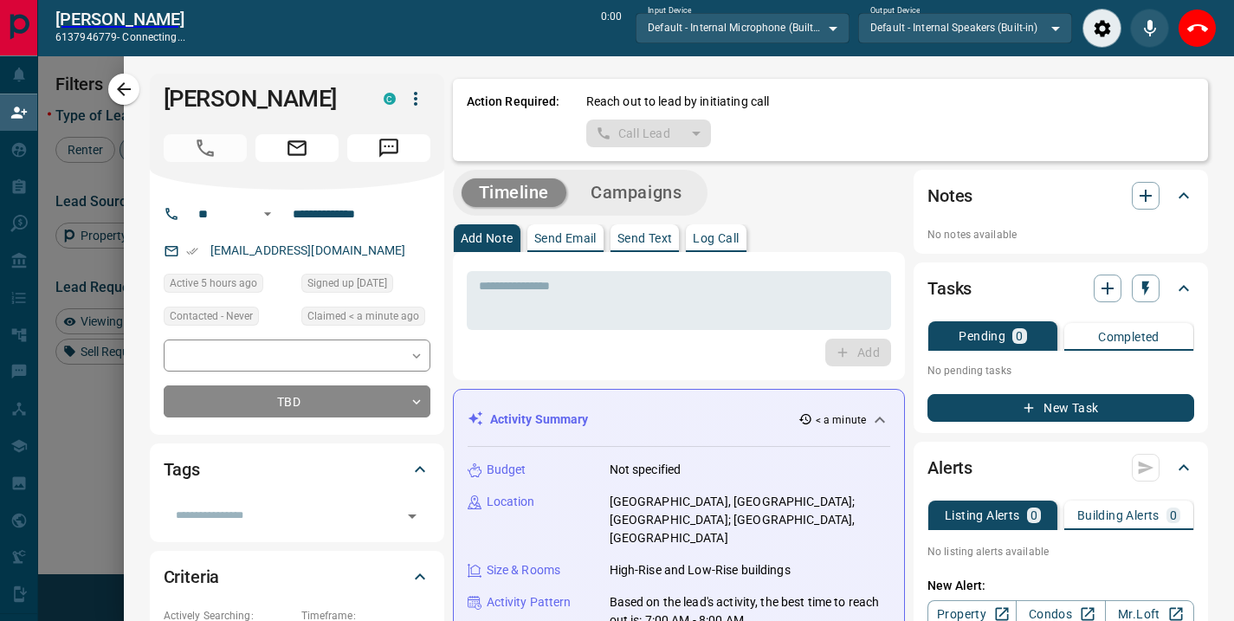
scroll to position [412, 864]
click at [1190, 29] on icon "Close" at bounding box center [1197, 28] width 21 height 21
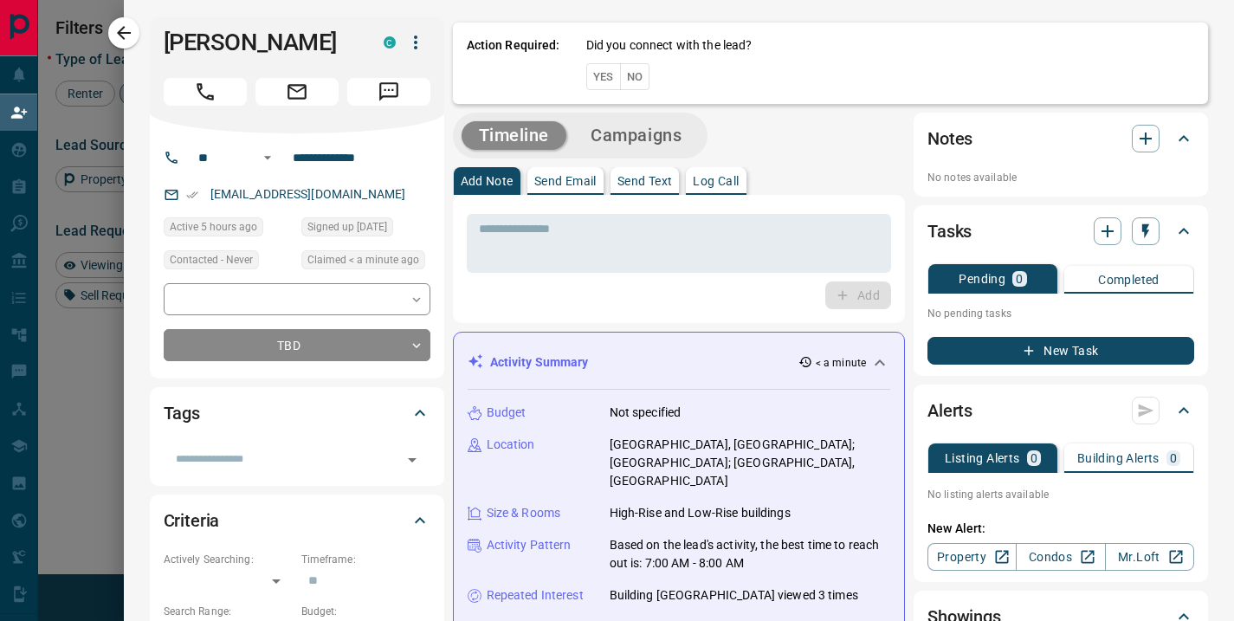
scroll to position [456, 864]
click at [628, 76] on button "No" at bounding box center [635, 76] width 30 height 27
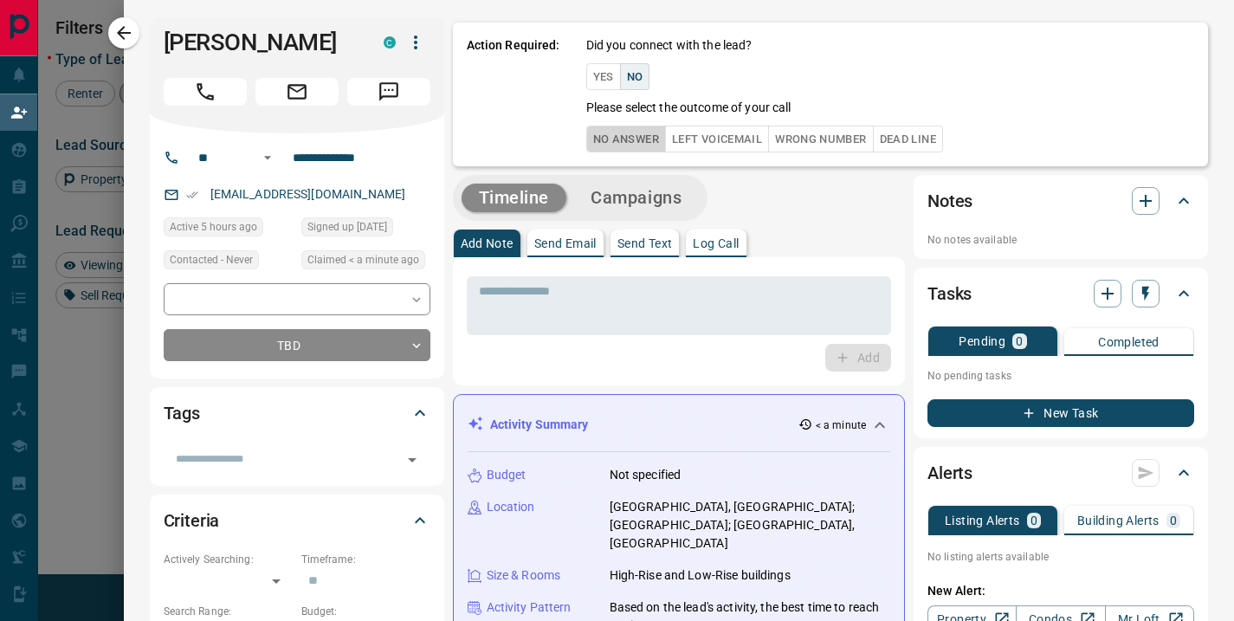
click at [618, 132] on button "No Answer" at bounding box center [626, 139] width 80 height 27
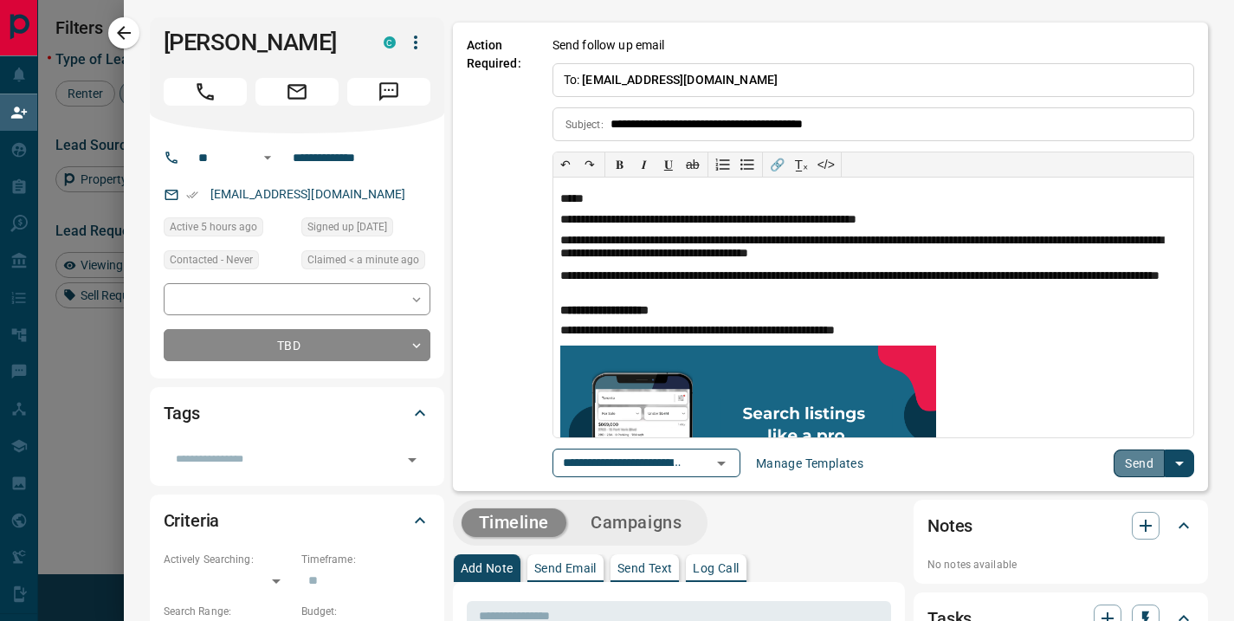
click at [1123, 464] on button "Send" at bounding box center [1139, 463] width 51 height 28
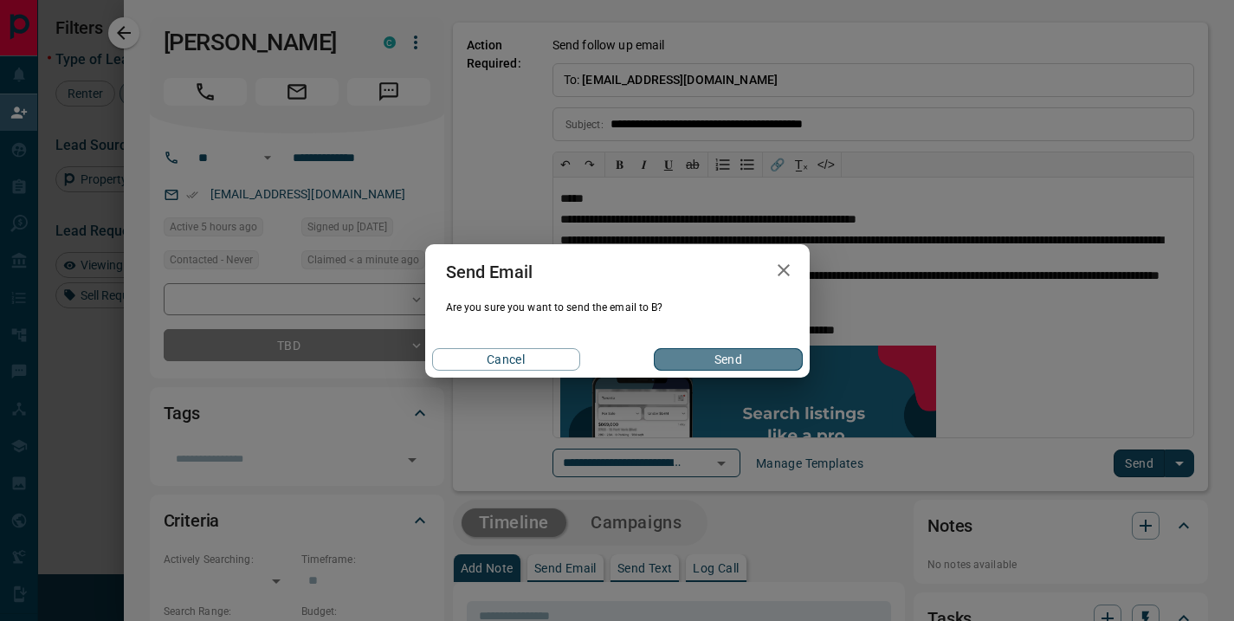
click at [721, 361] on button "Send" at bounding box center [728, 359] width 148 height 23
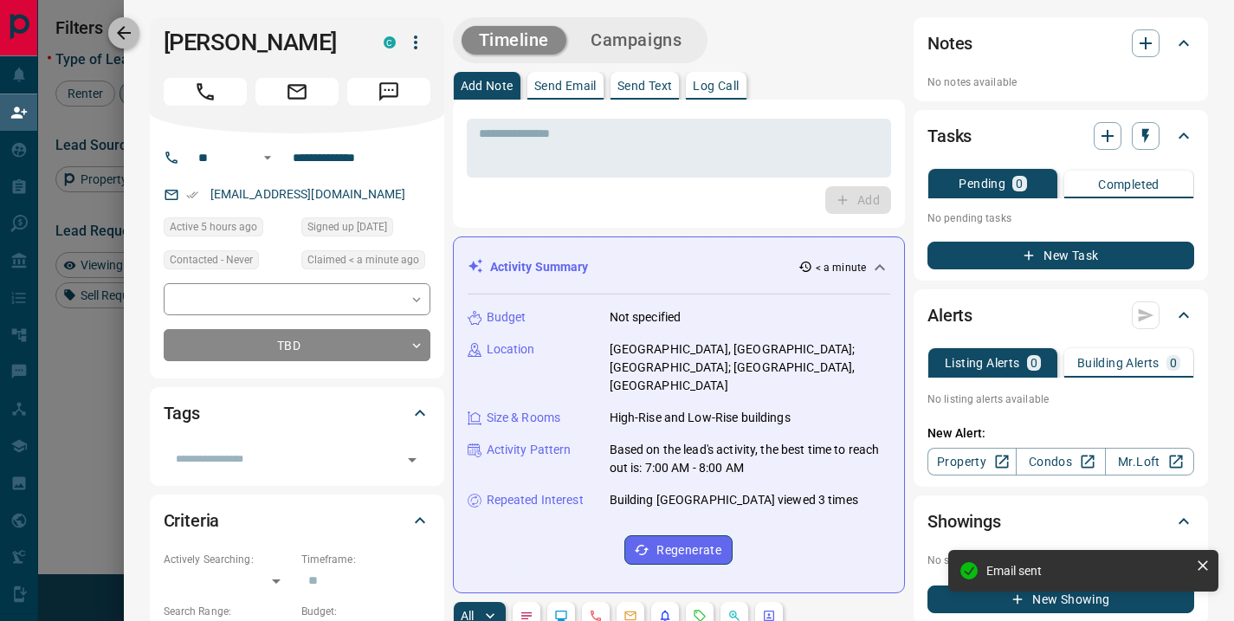
click at [122, 36] on icon "button" at bounding box center [123, 33] width 21 height 21
